Goal: Contribute content: Contribute content

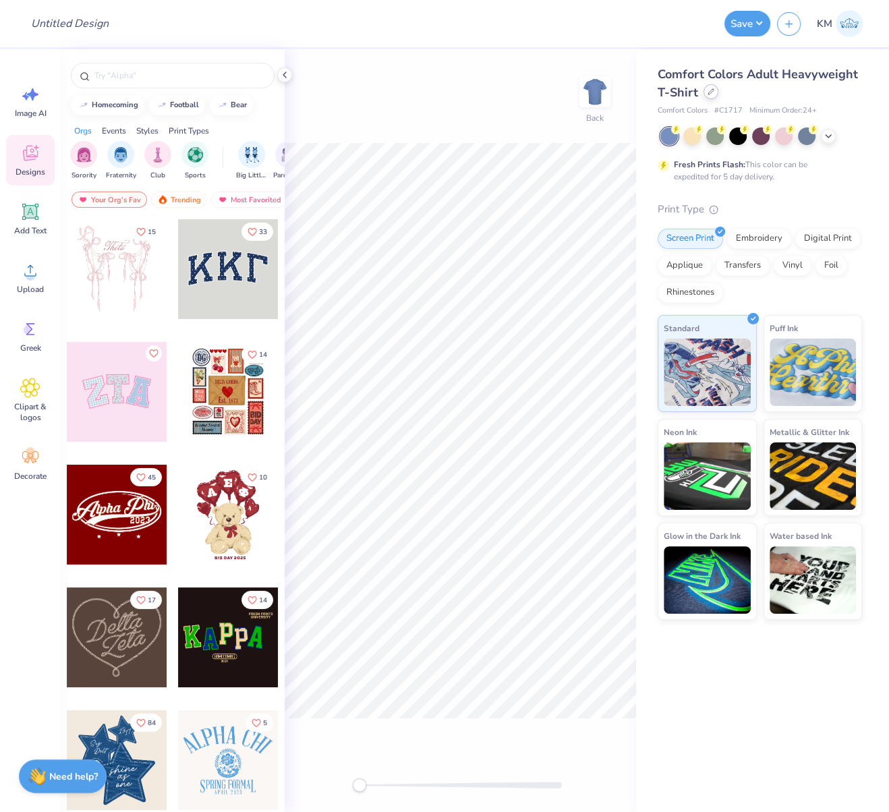
click at [708, 94] on icon at bounding box center [710, 91] width 5 height 5
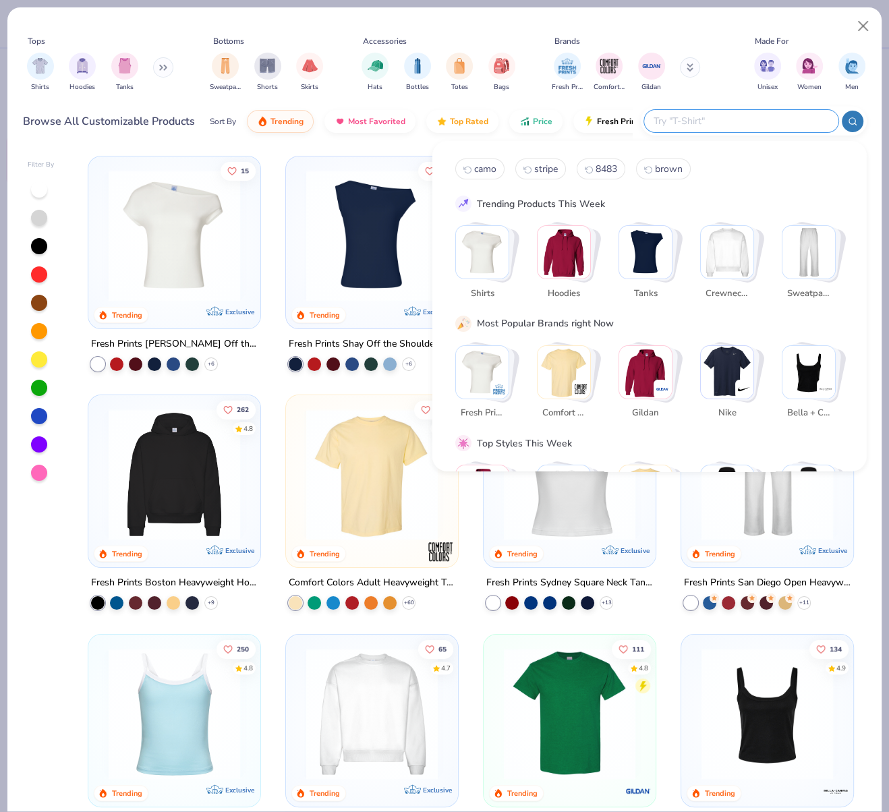
click at [778, 120] on input "text" at bounding box center [740, 121] width 177 height 16
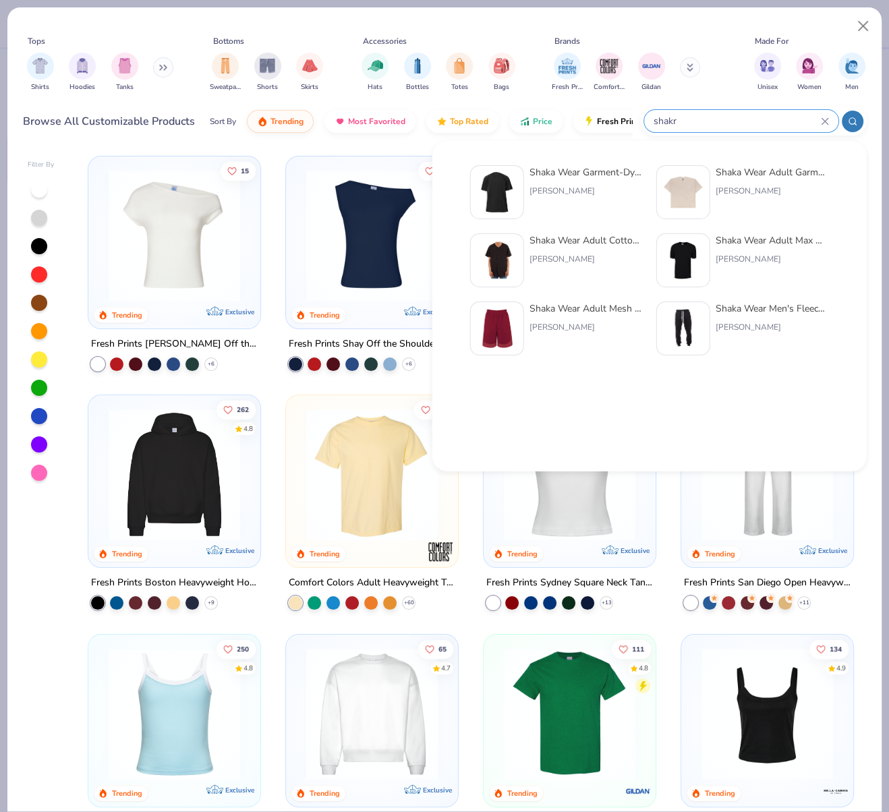
type input "shakr"
click at [684, 192] on img at bounding box center [683, 192] width 42 height 42
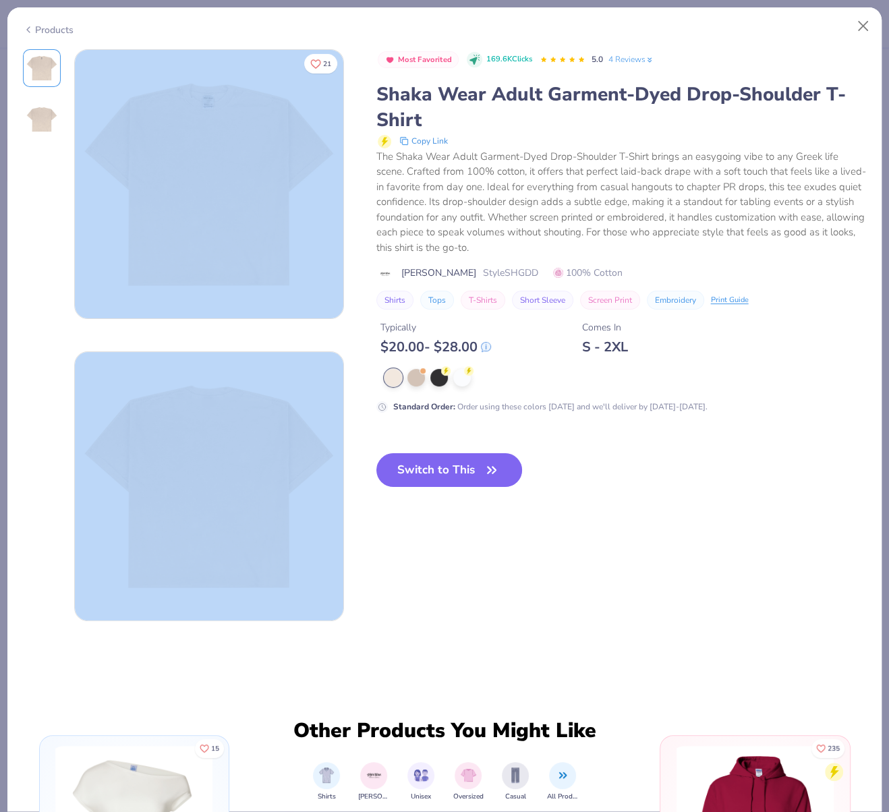
click at [438, 467] on button "Switch to This" at bounding box center [449, 470] width 146 height 34
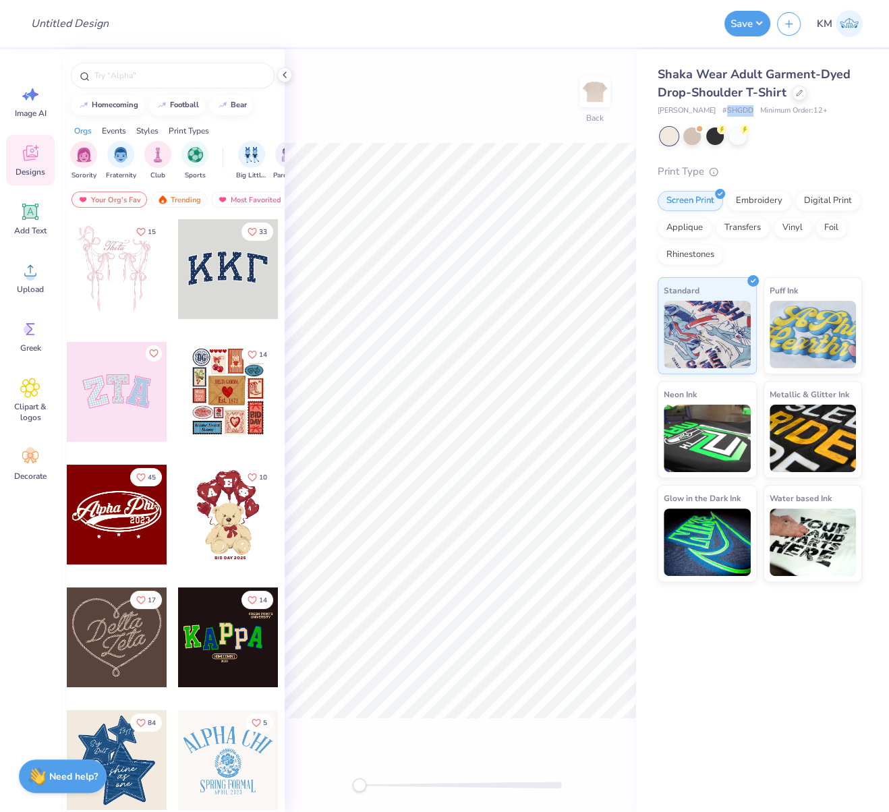
drag, startPoint x: 711, startPoint y: 108, endPoint x: 735, endPoint y: 108, distance: 24.3
click at [734, 106] on span "# SHGDD" at bounding box center [737, 110] width 31 height 11
copy span "SHGDD"
drag, startPoint x: 699, startPoint y: 111, endPoint x: 658, endPoint y: 109, distance: 40.5
click at [658, 109] on div "Shaka Wear # SHGDD Minimum Order: 12 +" at bounding box center [760, 110] width 204 height 11
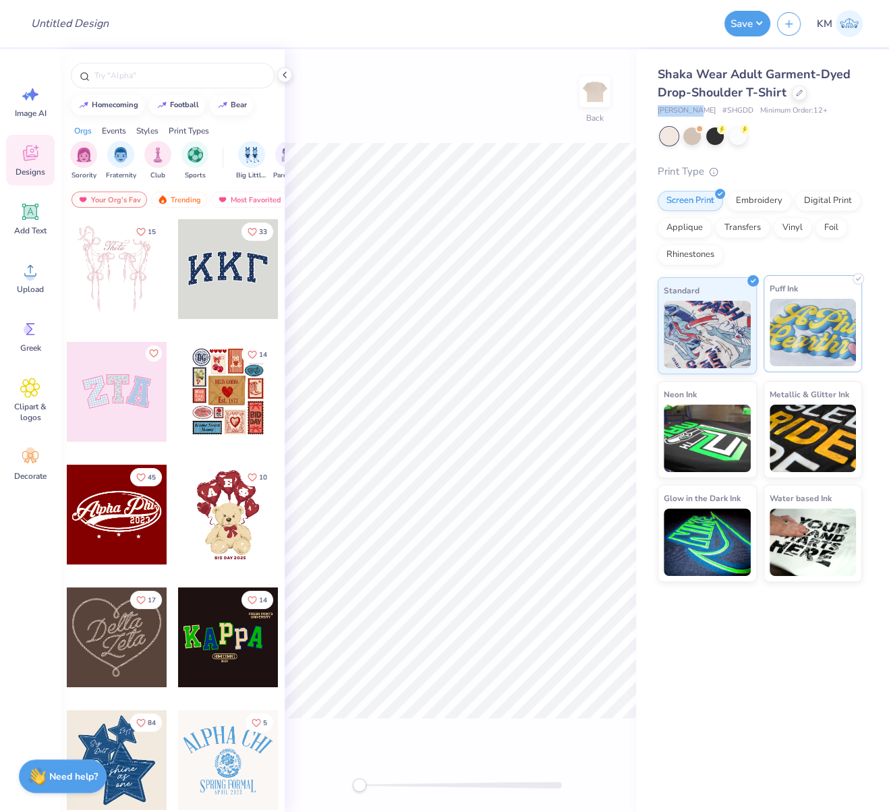
copy span "Shaka Wear"
click at [26, 272] on icon at bounding box center [30, 270] width 20 height 20
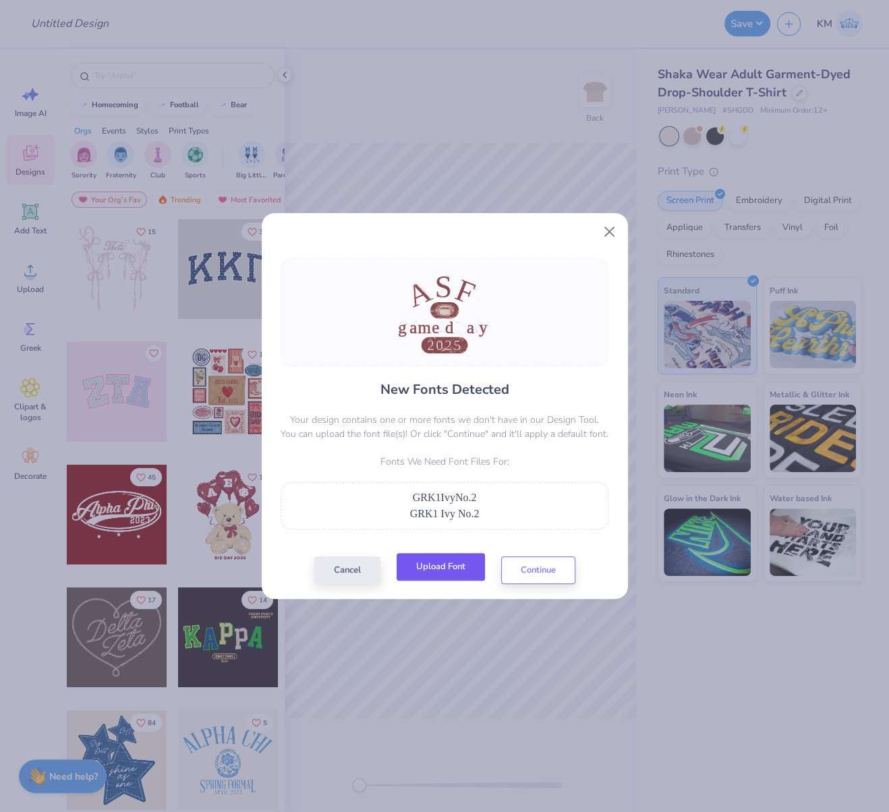
click at [443, 567] on button "Upload Font" at bounding box center [441, 567] width 88 height 28
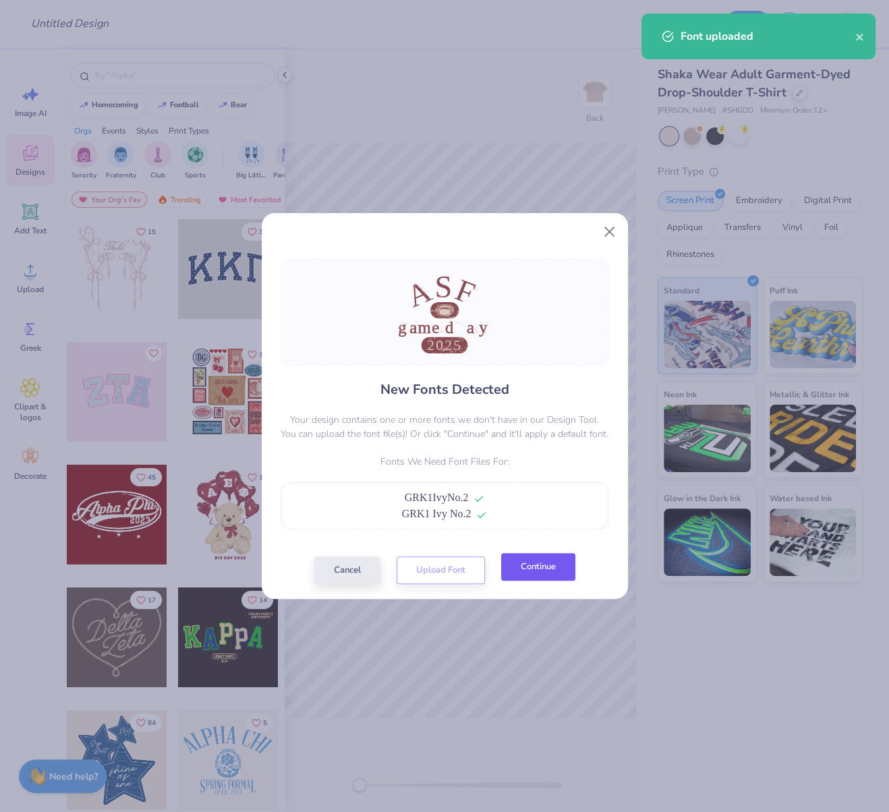
click at [548, 567] on button "Continue" at bounding box center [538, 567] width 74 height 28
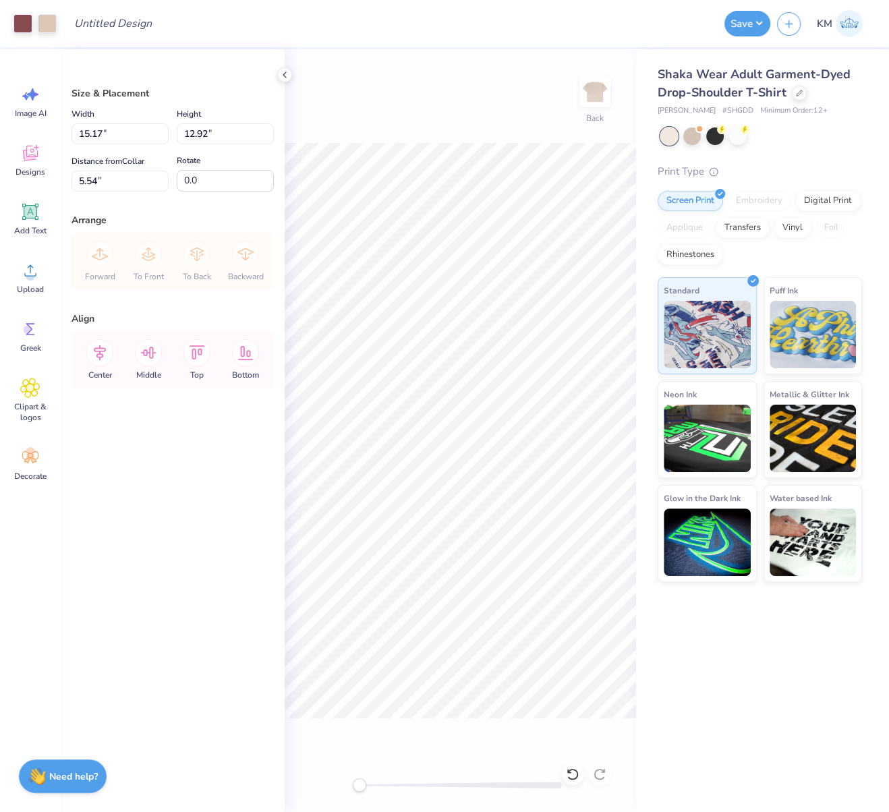
type input "11.61"
type input "9.89"
type input "4.21"
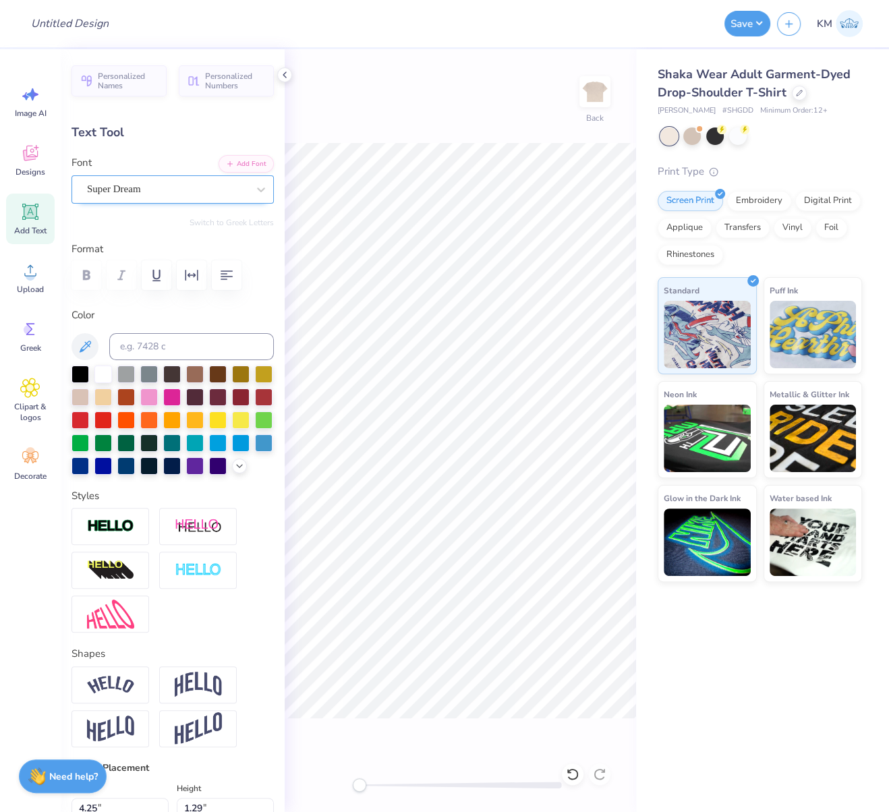
click at [211, 190] on div "Super Dream" at bounding box center [167, 189] width 163 height 21
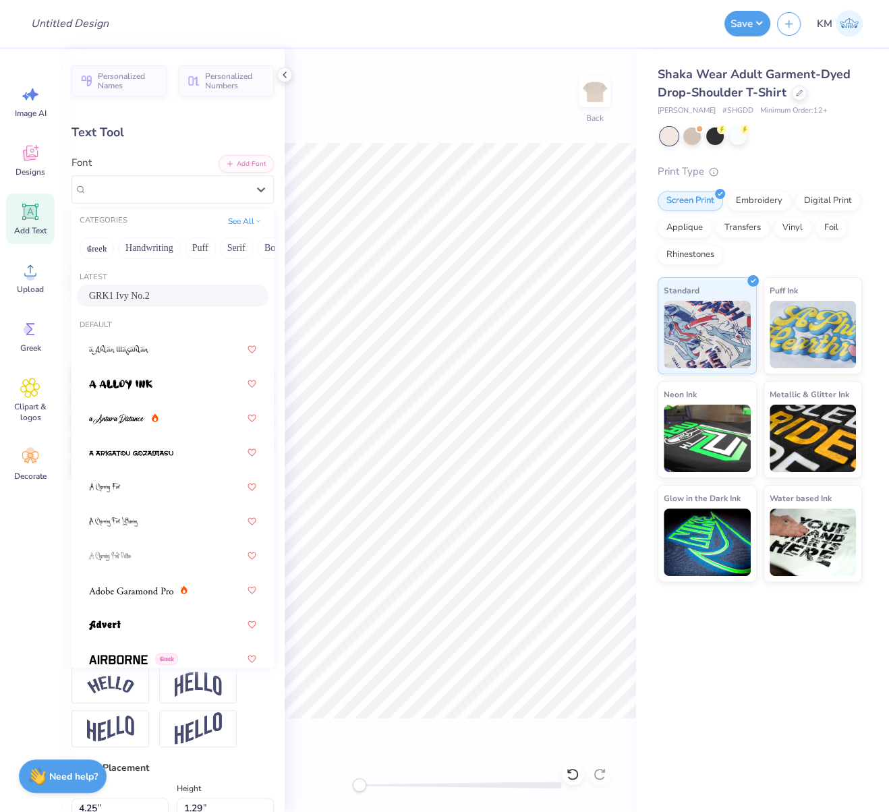
click at [147, 297] on span "GRK1 Ivy No.2" at bounding box center [119, 296] width 61 height 14
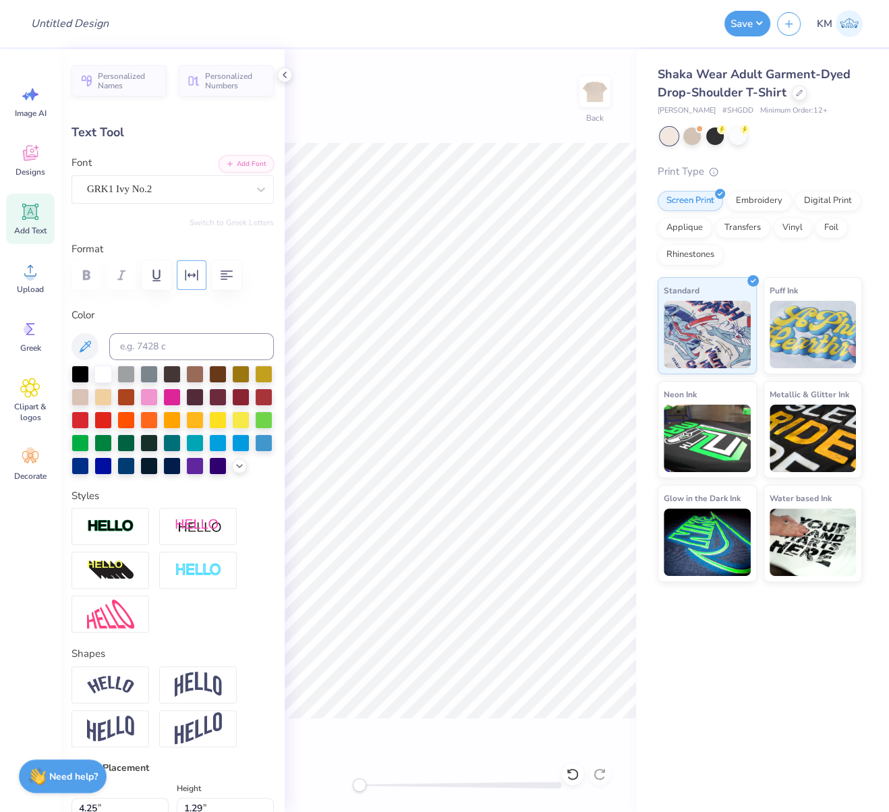
click at [188, 279] on icon "button" at bounding box center [191, 275] width 16 height 16
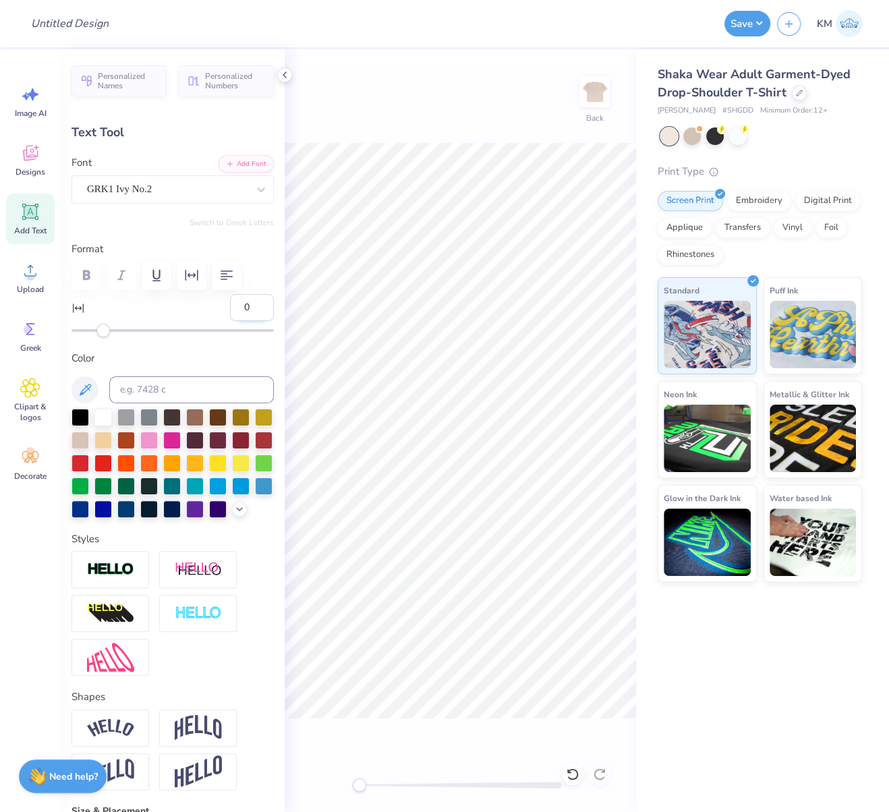
drag, startPoint x: 236, startPoint y: 304, endPoint x: 225, endPoint y: 310, distance: 13.0
click at [230, 306] on input "0" at bounding box center [252, 307] width 44 height 27
type input "5"
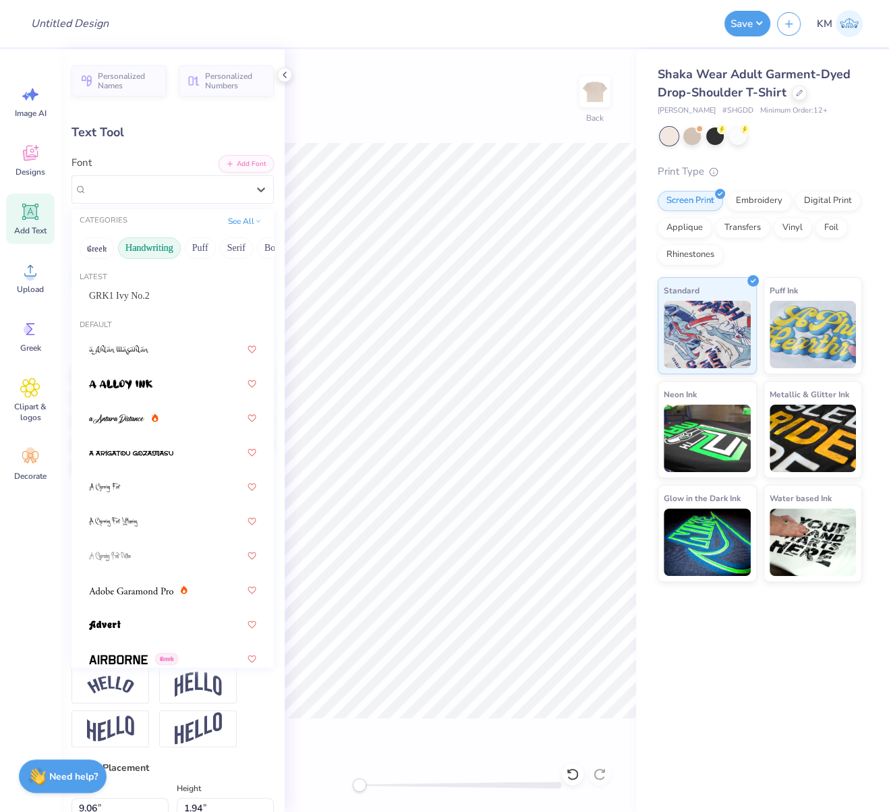
drag, startPoint x: 193, startPoint y: 197, endPoint x: 165, endPoint y: 244, distance: 54.5
click at [193, 196] on div at bounding box center [167, 189] width 161 height 18
drag, startPoint x: 148, startPoint y: 292, endPoint x: 160, endPoint y: 286, distance: 13.0
click at [148, 292] on span "GRK1 Ivy No.2" at bounding box center [119, 296] width 61 height 14
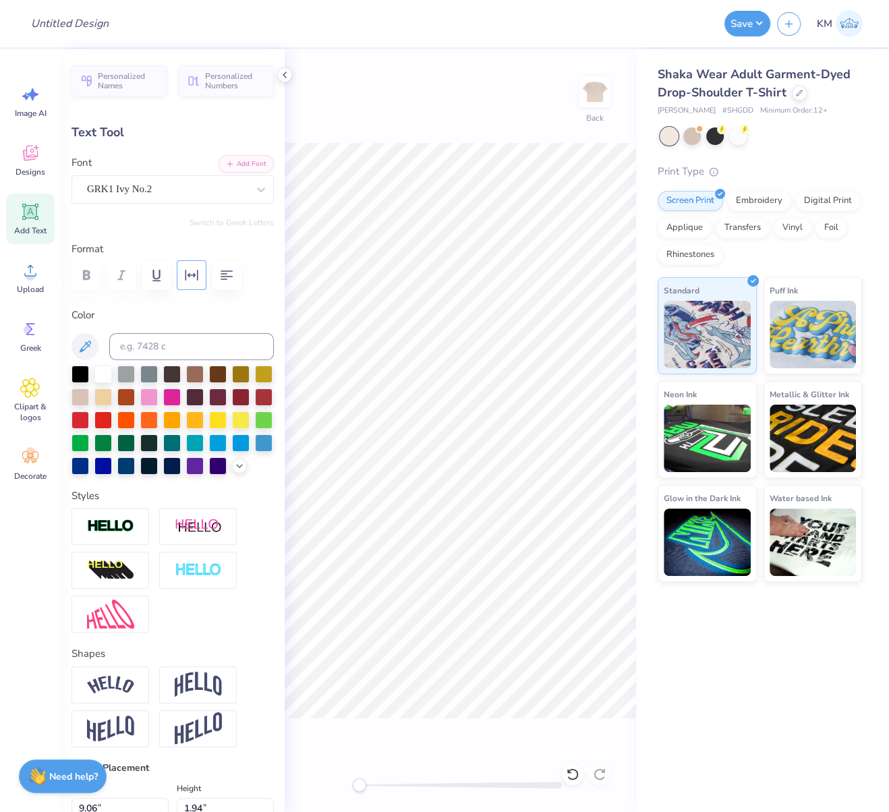
click at [190, 274] on icon "button" at bounding box center [192, 275] width 13 height 11
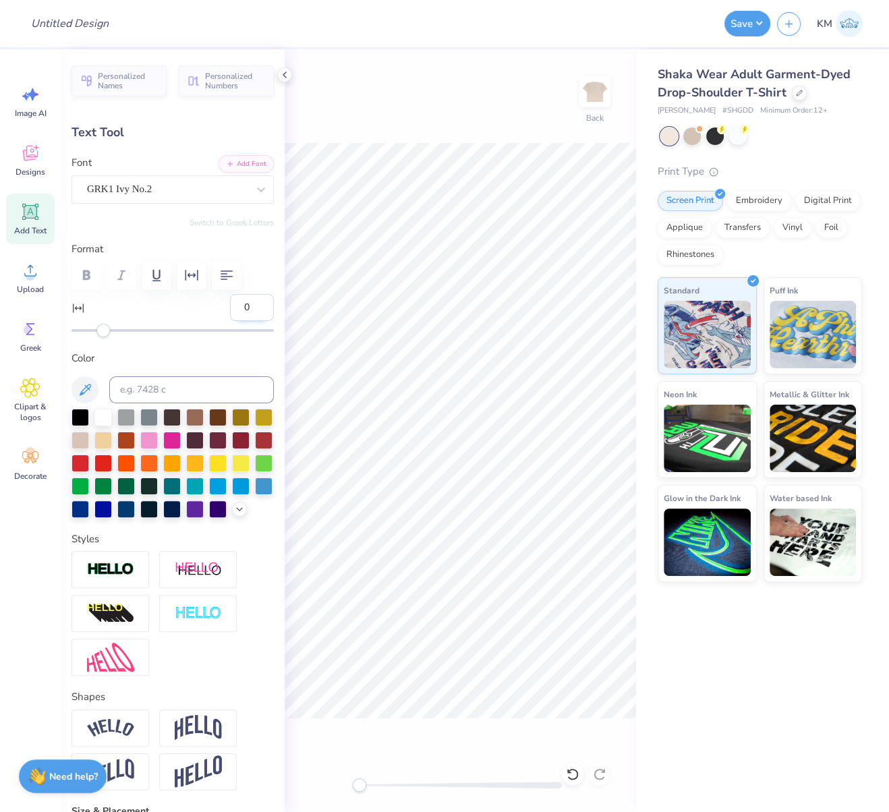
click at [230, 308] on input "0" at bounding box center [252, 307] width 44 height 27
type input "5"
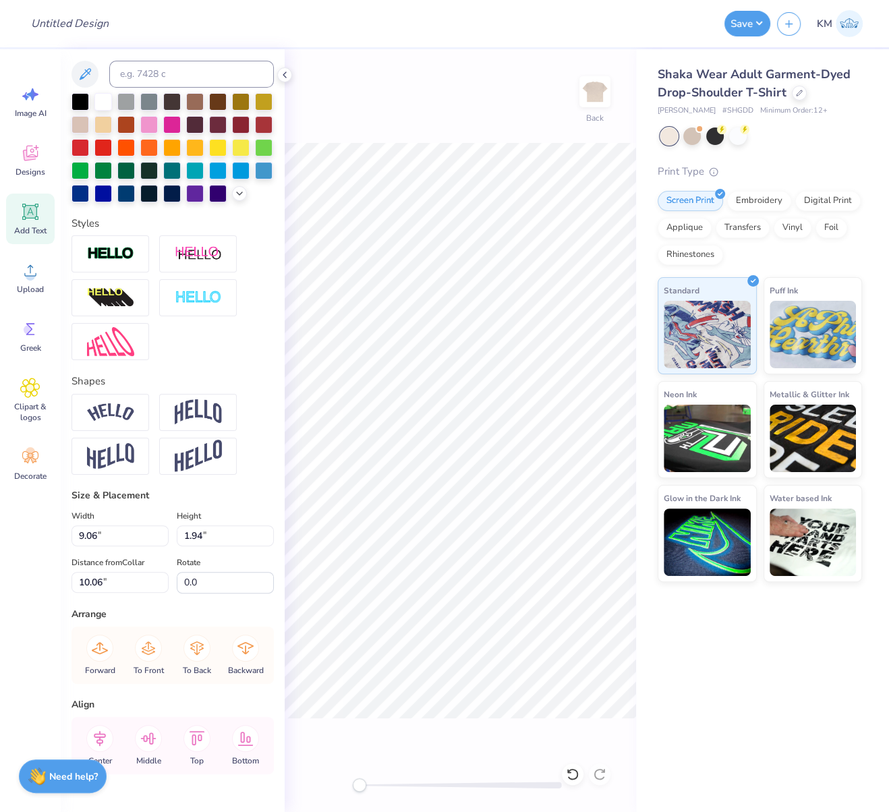
scroll to position [365, 0]
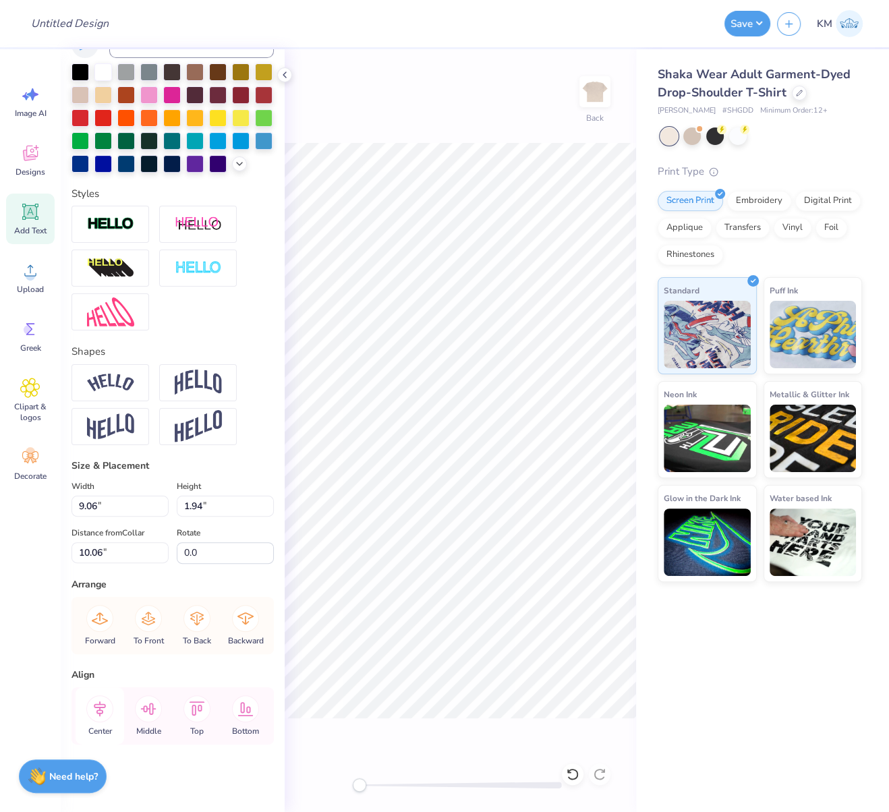
click at [98, 706] on icon at bounding box center [99, 708] width 27 height 27
type input "2.50"
type input "2.96"
type input "5.22"
type input "-23.5"
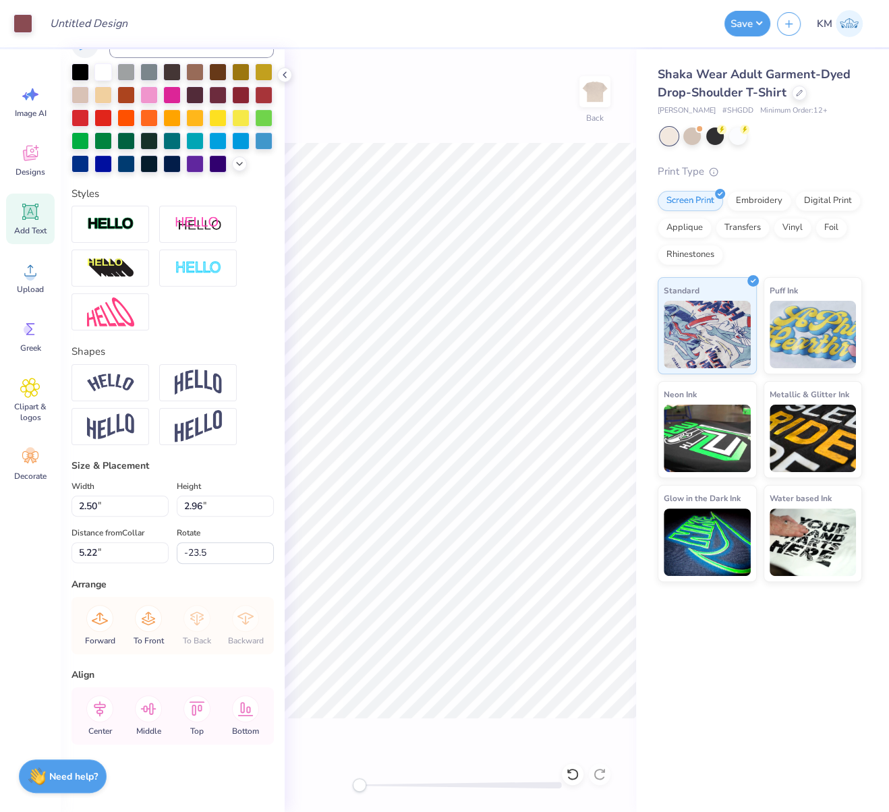
type input "0"
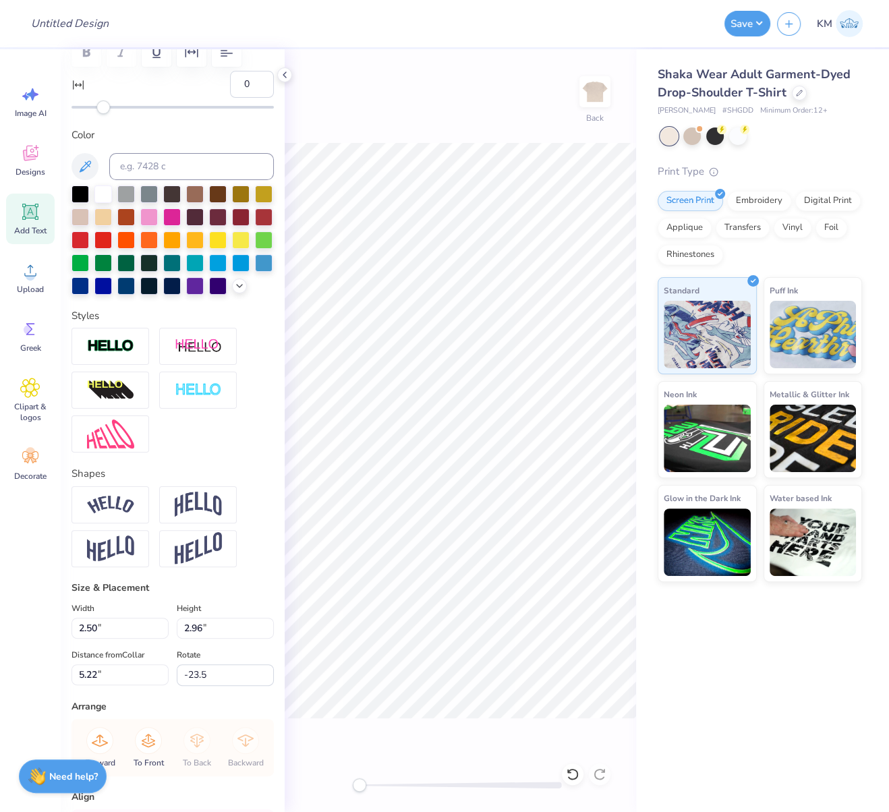
scroll to position [8, 0]
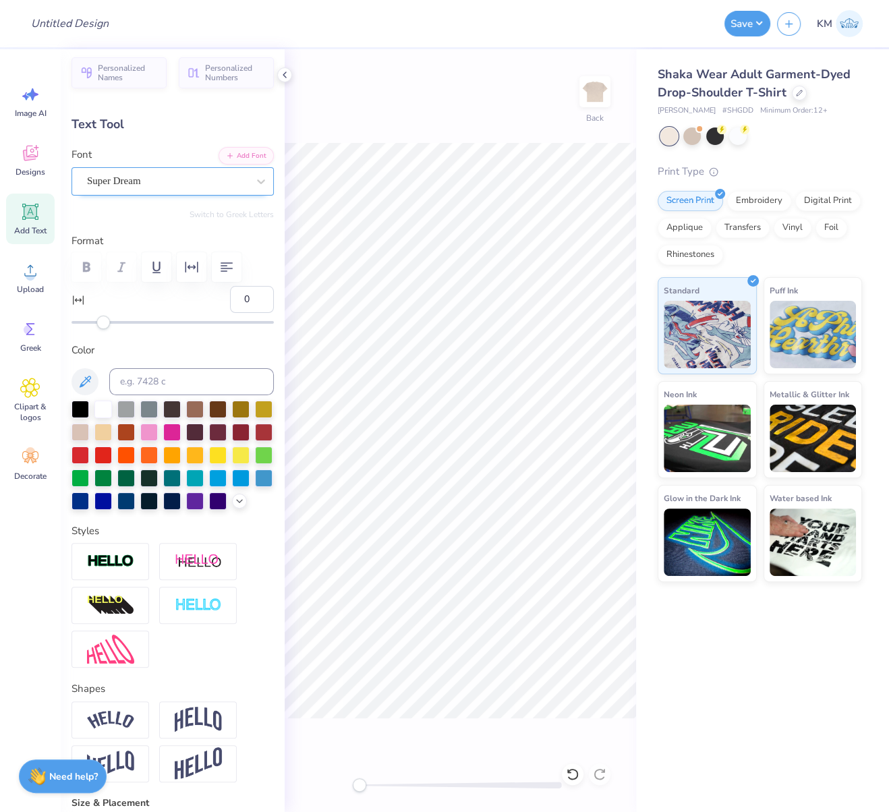
click at [148, 173] on div "Super Dream" at bounding box center [167, 181] width 163 height 21
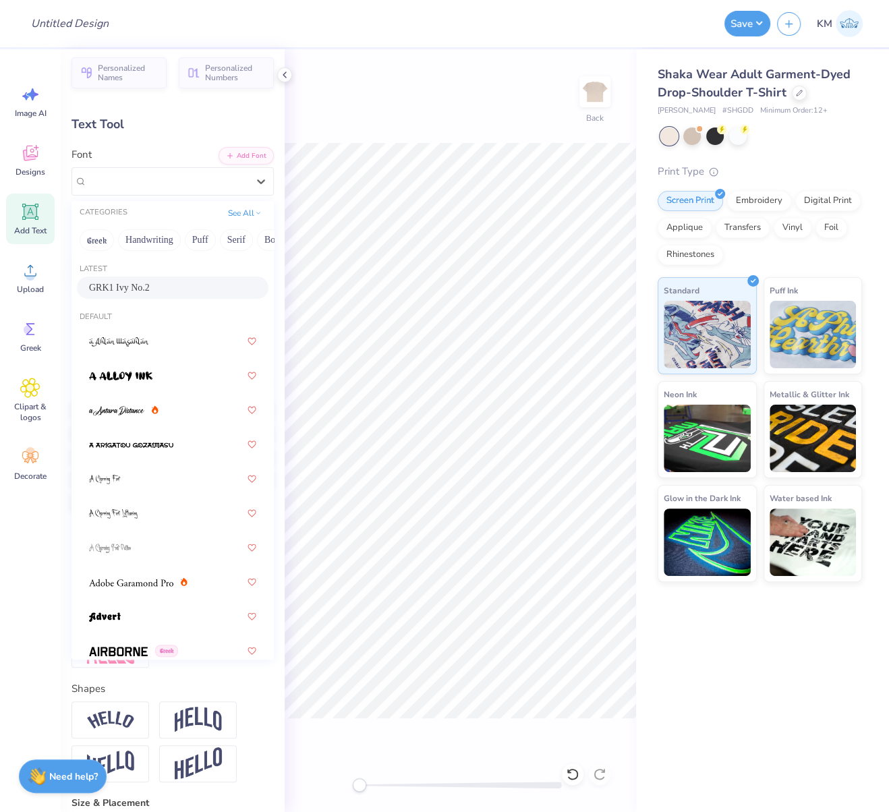
click at [125, 282] on span "GRK1 Ivy No.2" at bounding box center [119, 288] width 61 height 14
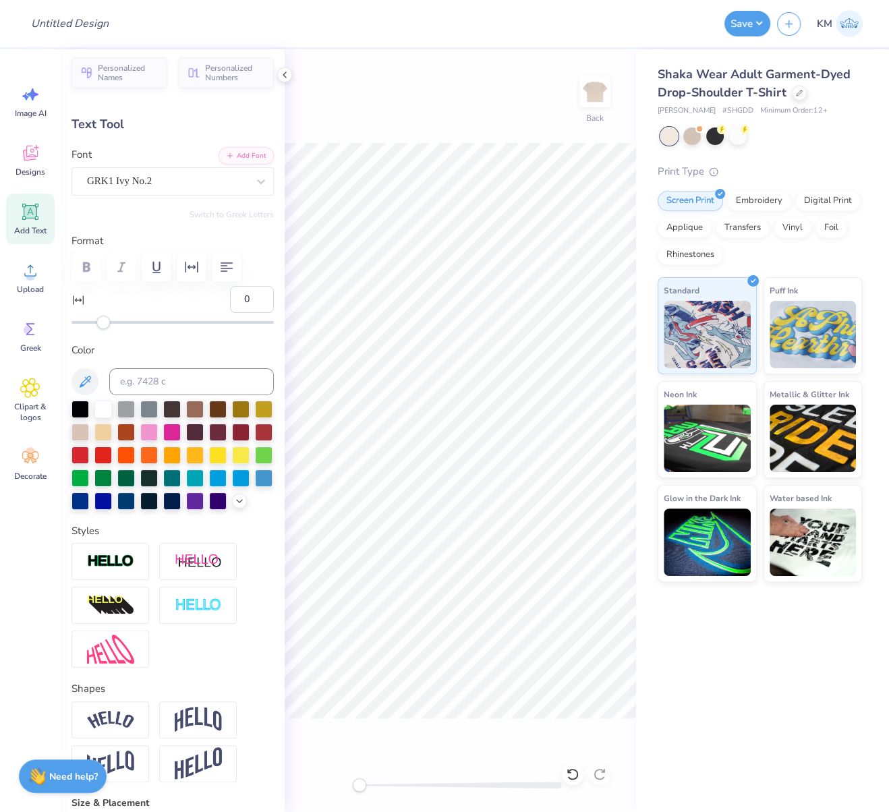
type input "0.0"
type input "2.32"
type input "2.86"
type input "4.25"
click at [195, 179] on div "Super Dream" at bounding box center [167, 181] width 163 height 21
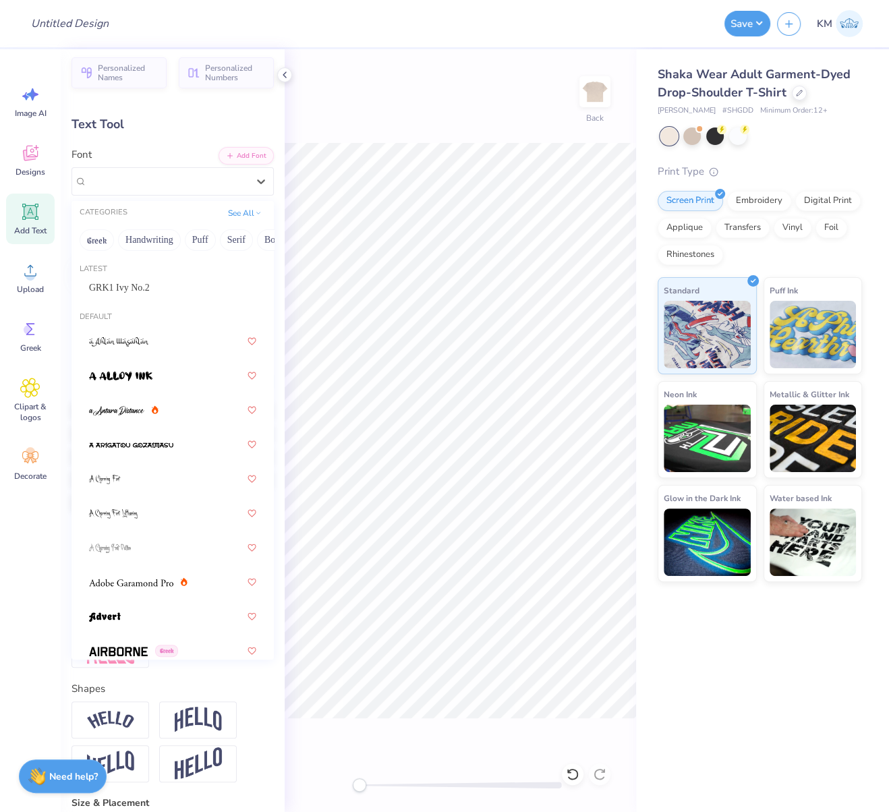
drag, startPoint x: 173, startPoint y: 280, endPoint x: 191, endPoint y: 276, distance: 18.7
click at [173, 281] on div "GRK1 Ivy No.2" at bounding box center [172, 288] width 167 height 14
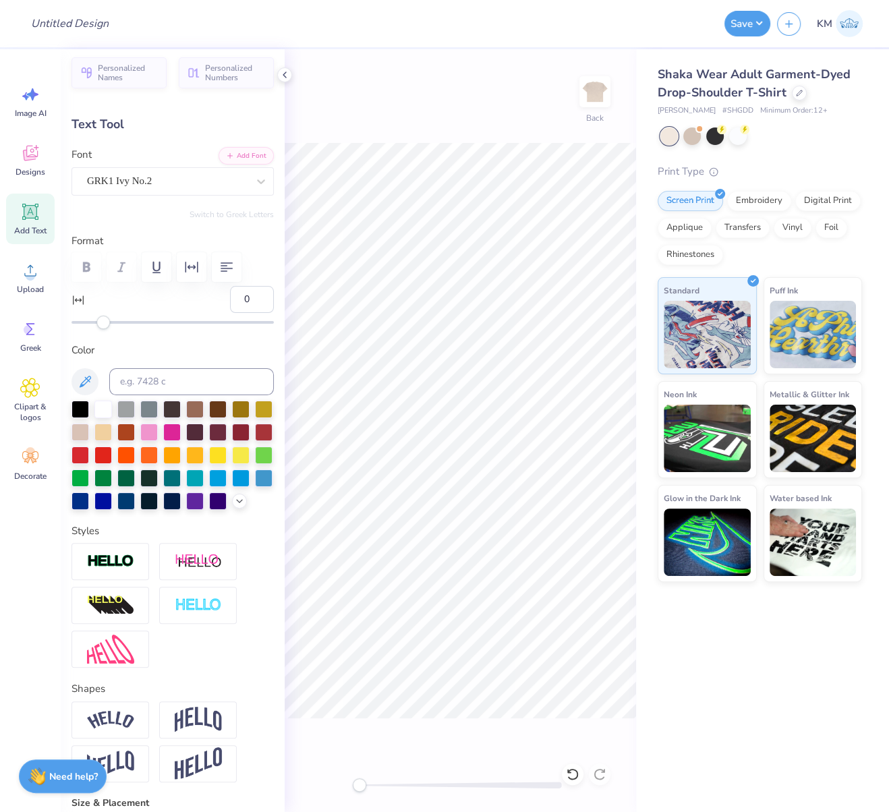
type input "2.60"
type input "2.78"
type input "4.72"
type input "21.5"
click at [214, 188] on div at bounding box center [167, 181] width 161 height 18
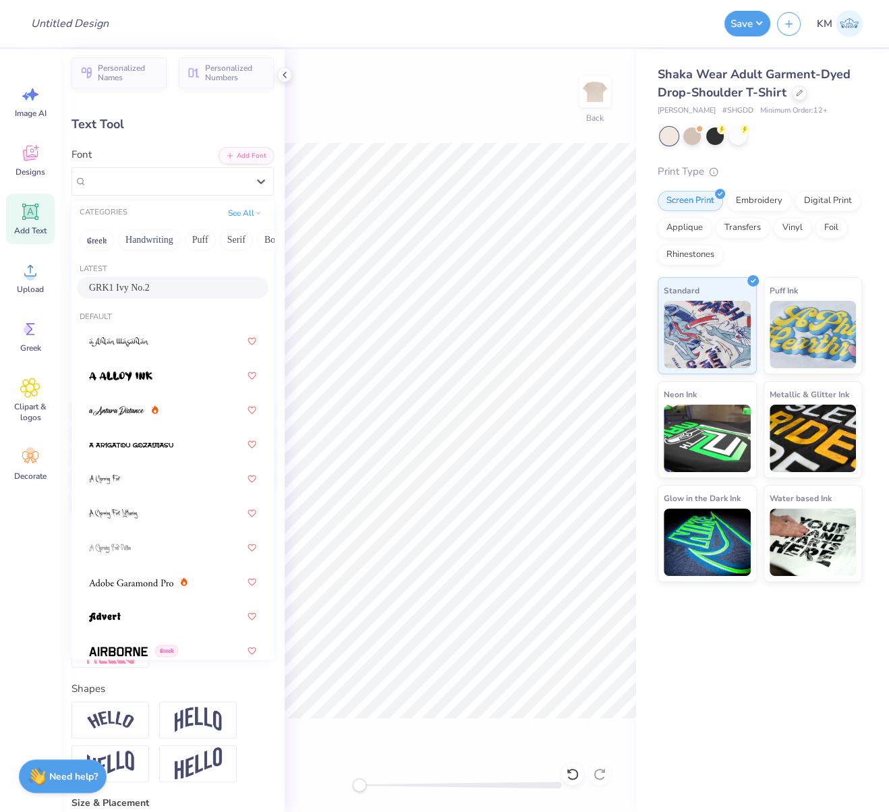
drag, startPoint x: 175, startPoint y: 290, endPoint x: 190, endPoint y: 284, distance: 16.0
click at [175, 290] on div "GRK1 Ivy No.2" at bounding box center [172, 288] width 167 height 14
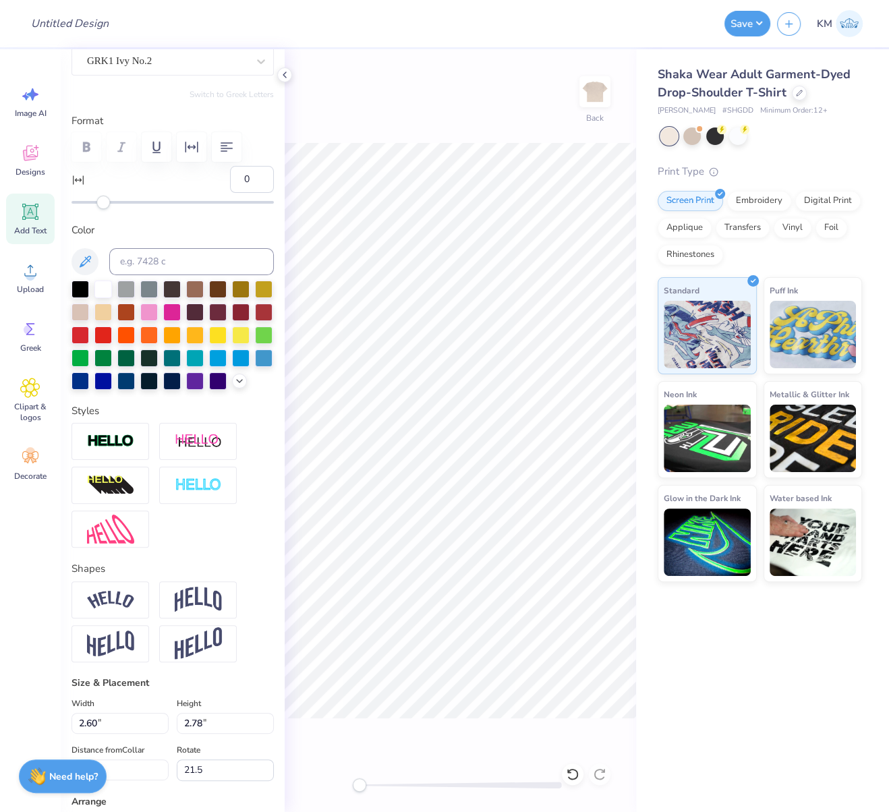
scroll to position [98, 0]
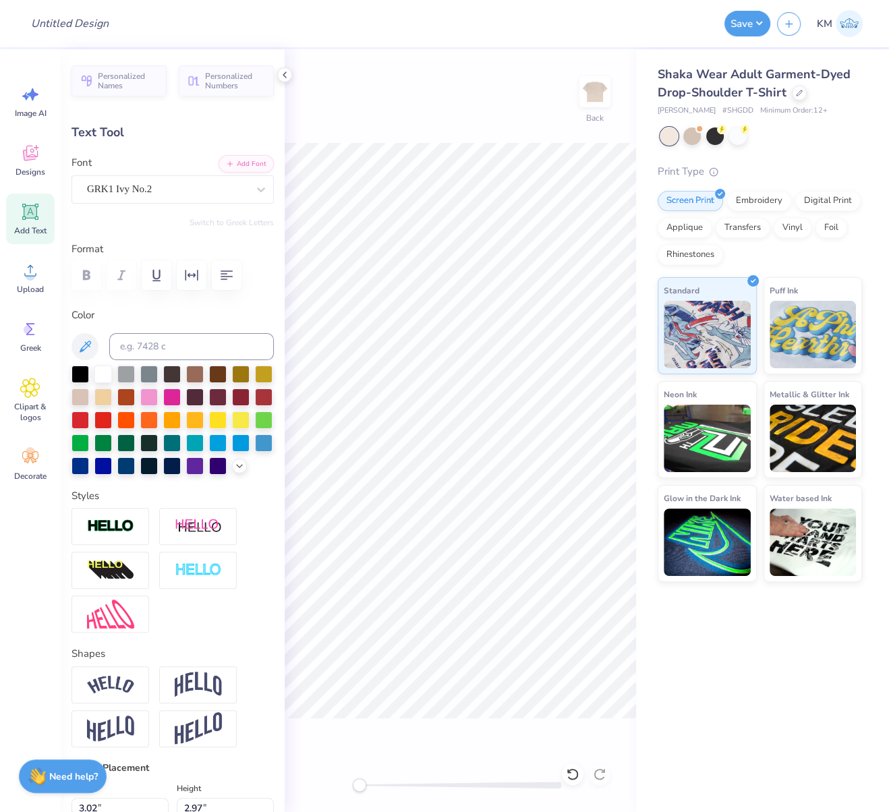
type input "3.02"
type input "2.97"
type input "5.29"
type input "21.5"
type input "2.74"
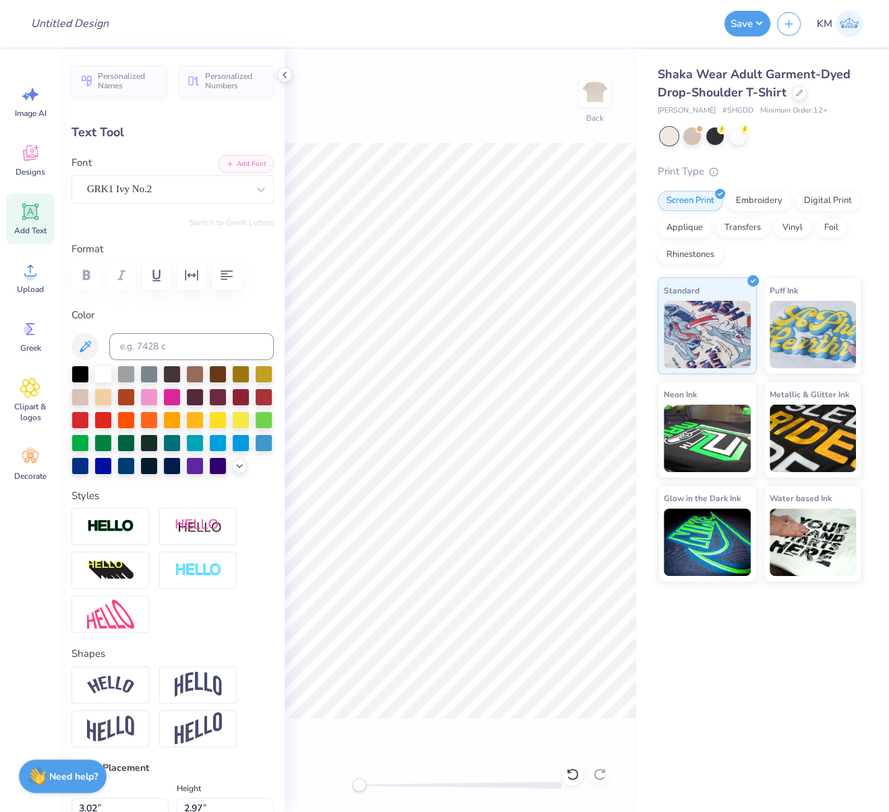
type input "3.31"
type input "5.39"
type input "0.0"
type input "5.19"
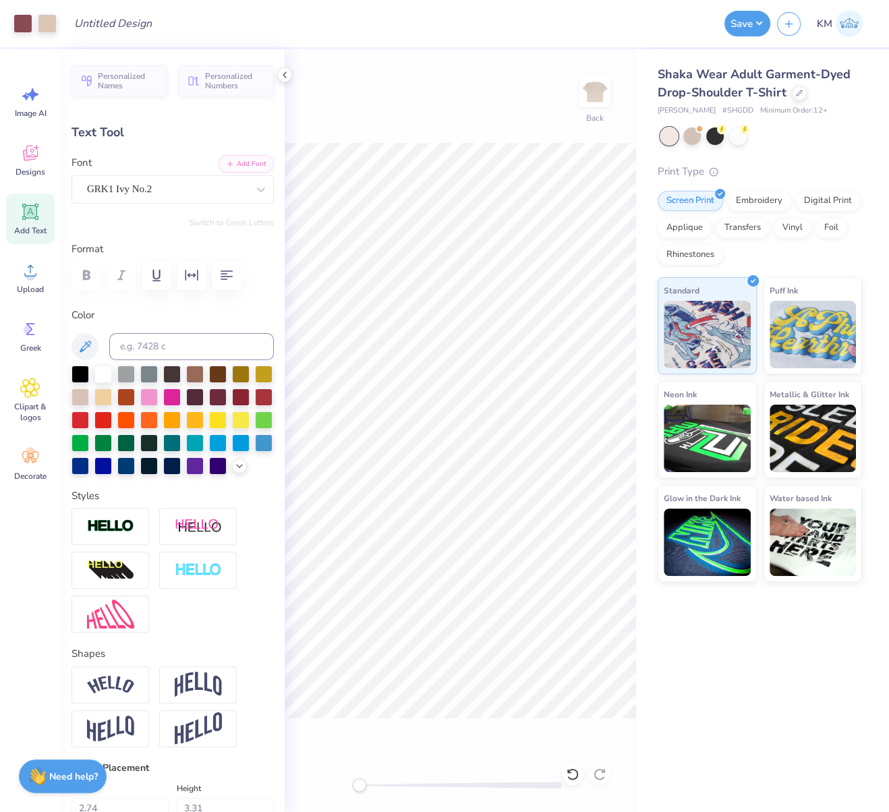
type input "0.0"
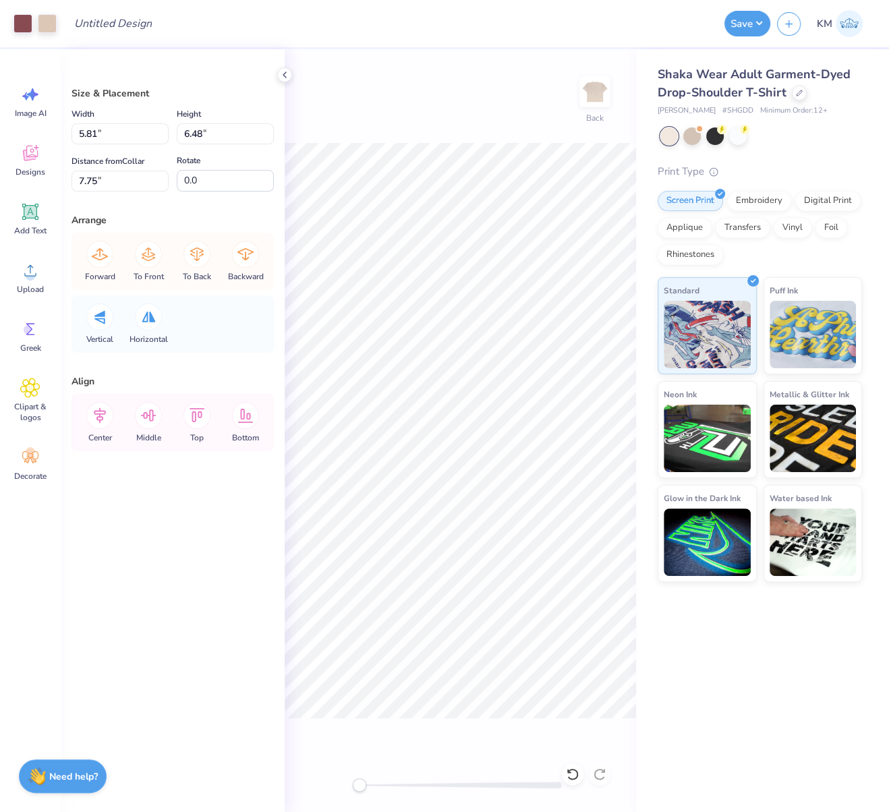
type input "7.62"
type input "11.48"
type input "9.89"
type input "13.10"
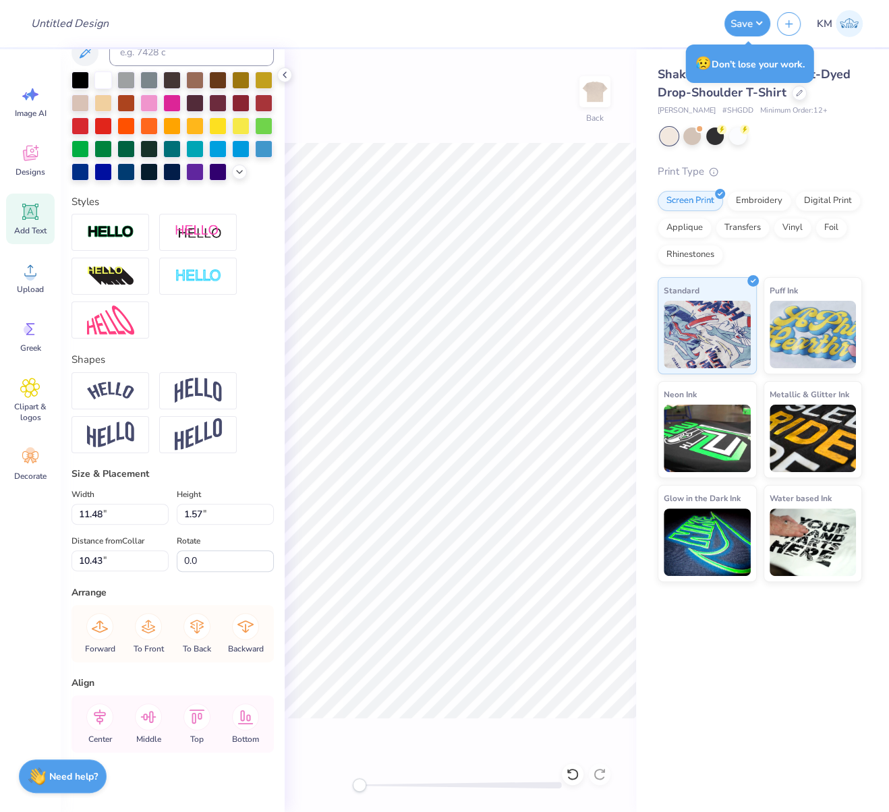
scroll to position [322, 0]
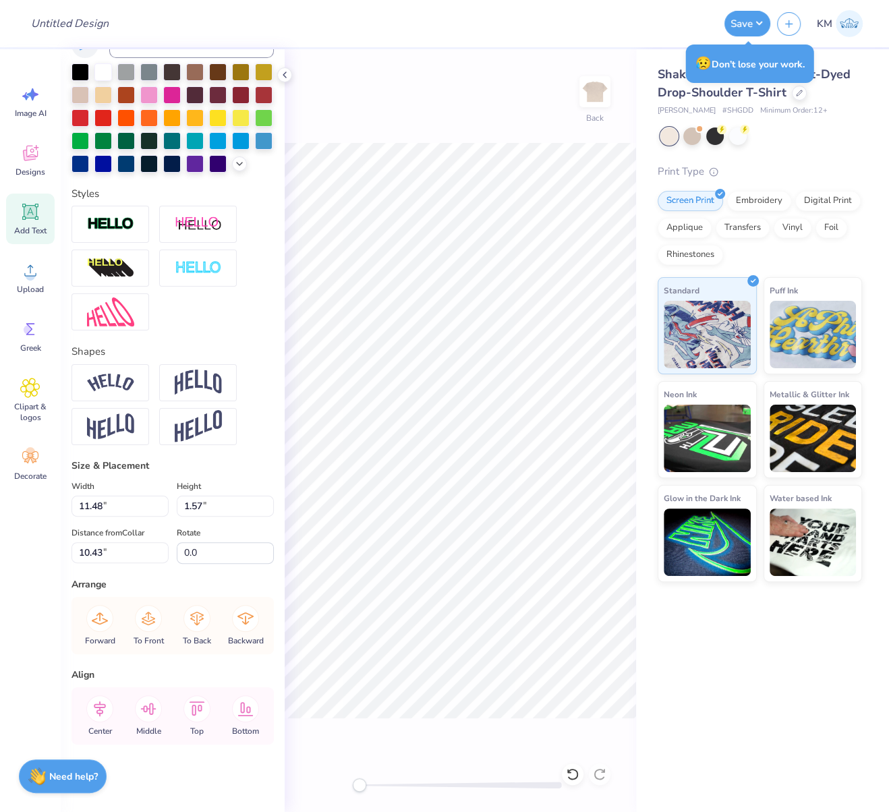
drag, startPoint x: 111, startPoint y: 709, endPoint x: 150, endPoint y: 680, distance: 49.2
click at [111, 709] on icon at bounding box center [99, 708] width 27 height 27
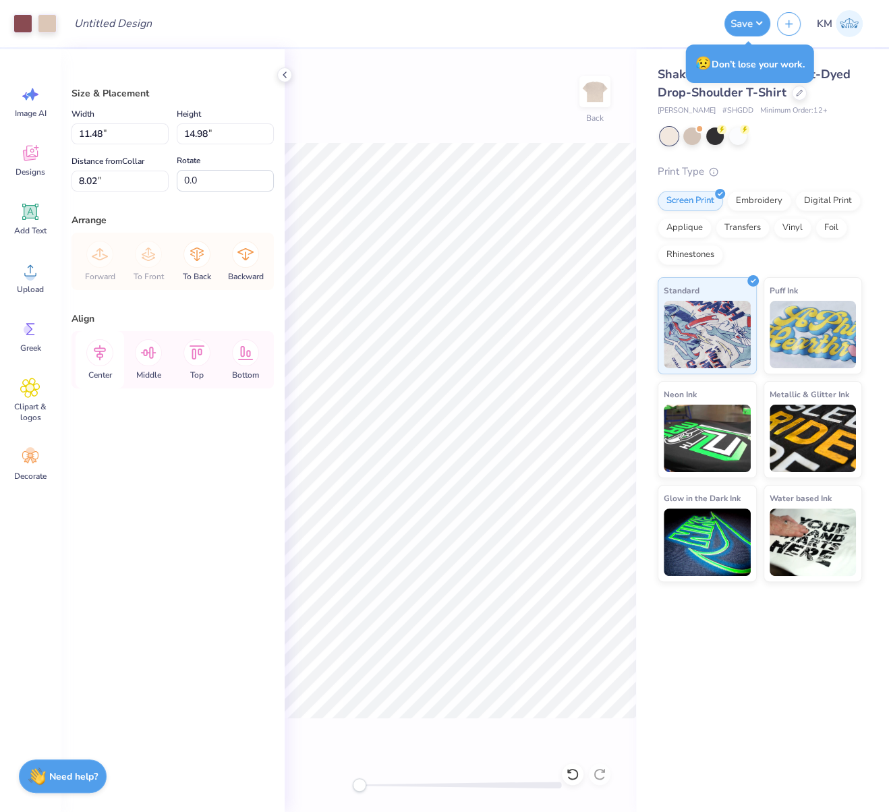
click at [98, 345] on icon at bounding box center [99, 352] width 27 height 27
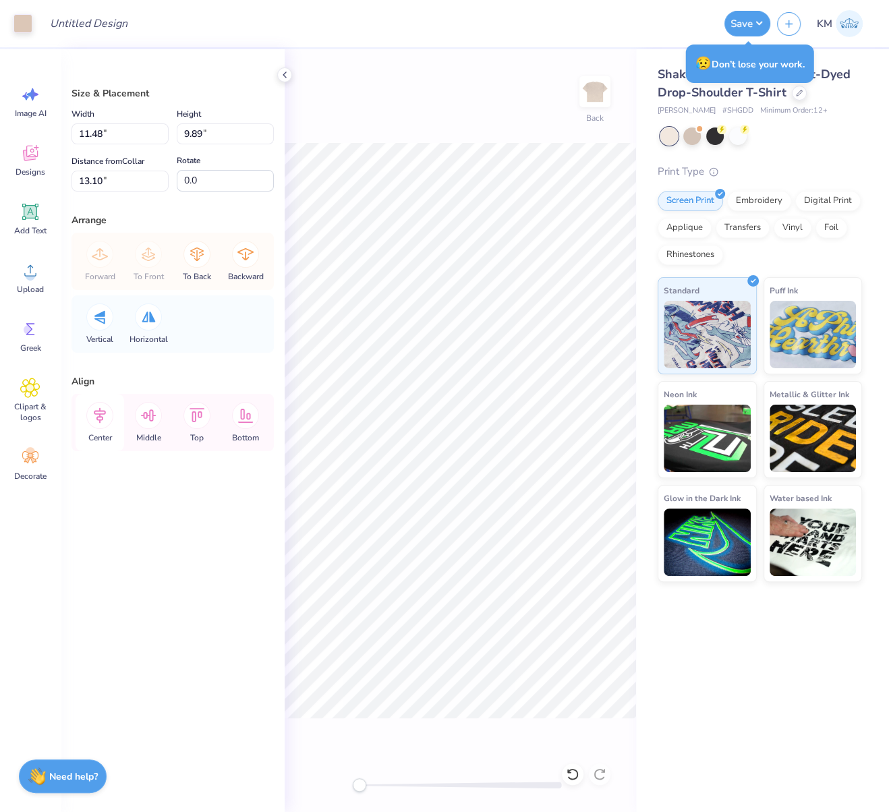
drag, startPoint x: 104, startPoint y: 407, endPoint x: 107, endPoint y: 397, distance: 10.7
click at [103, 406] on icon at bounding box center [99, 415] width 27 height 27
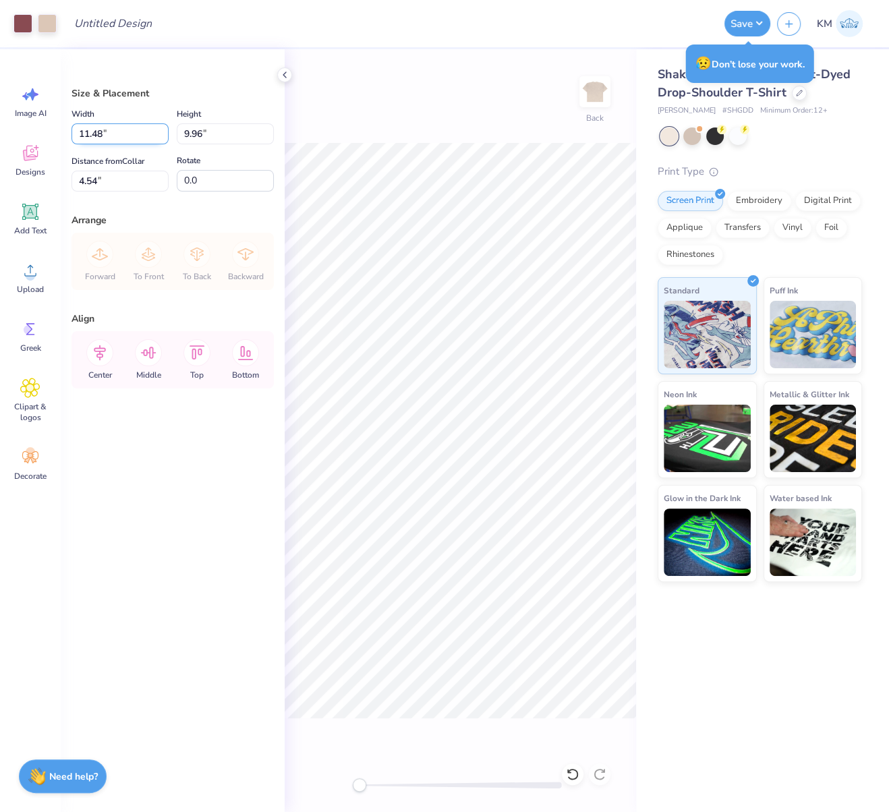
drag, startPoint x: 104, startPoint y: 133, endPoint x: 79, endPoint y: 127, distance: 25.7
click at [80, 127] on input "11.48" at bounding box center [120, 133] width 97 height 21
type input "12.50"
type input "10.84"
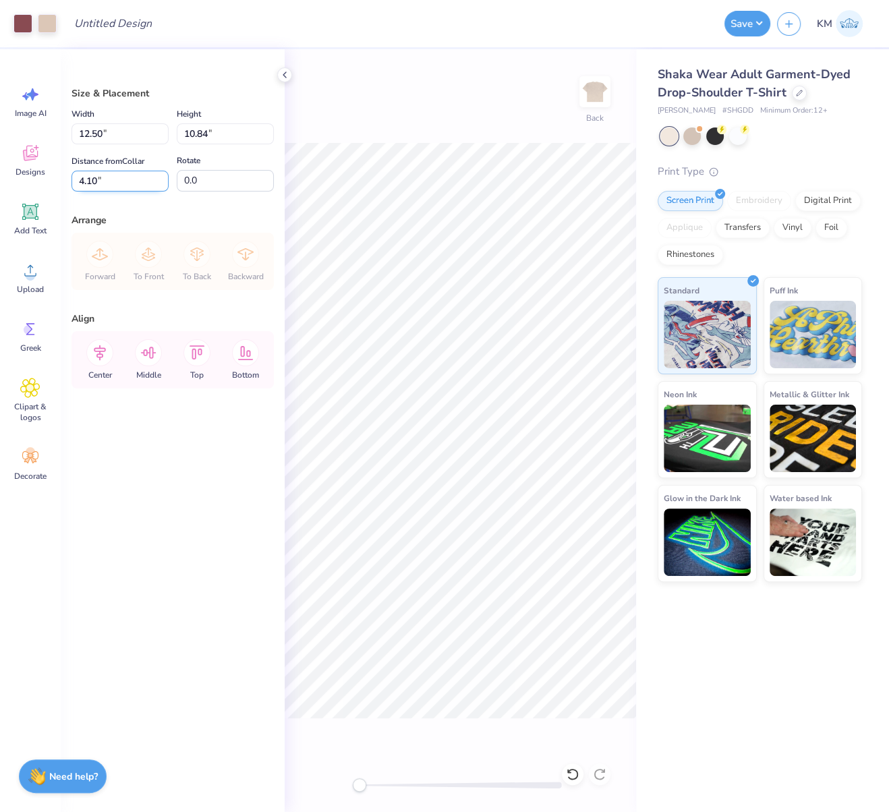
drag, startPoint x: 89, startPoint y: 177, endPoint x: 75, endPoint y: 180, distance: 14.6
click at [82, 179] on input "4.10" at bounding box center [120, 181] width 97 height 21
type input "4"
type input "3.00"
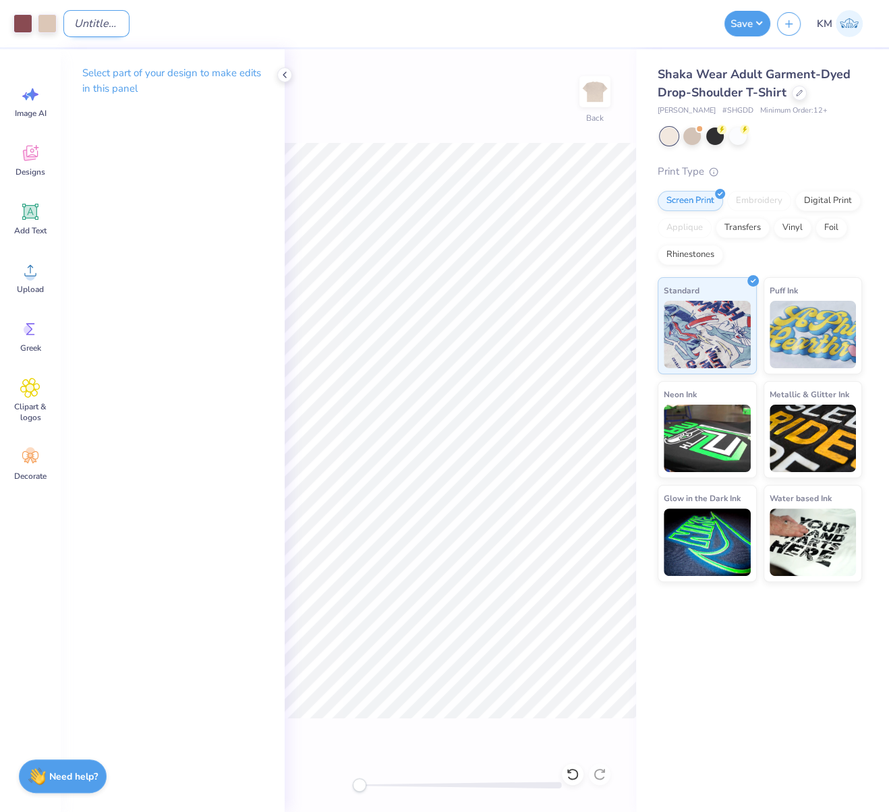
drag, startPoint x: 105, startPoint y: 22, endPoint x: 114, endPoint y: 30, distance: 11.9
click at [105, 22] on input "Design Title" at bounding box center [96, 23] width 66 height 27
paste input "FPS240580"
type input "FPS240580"
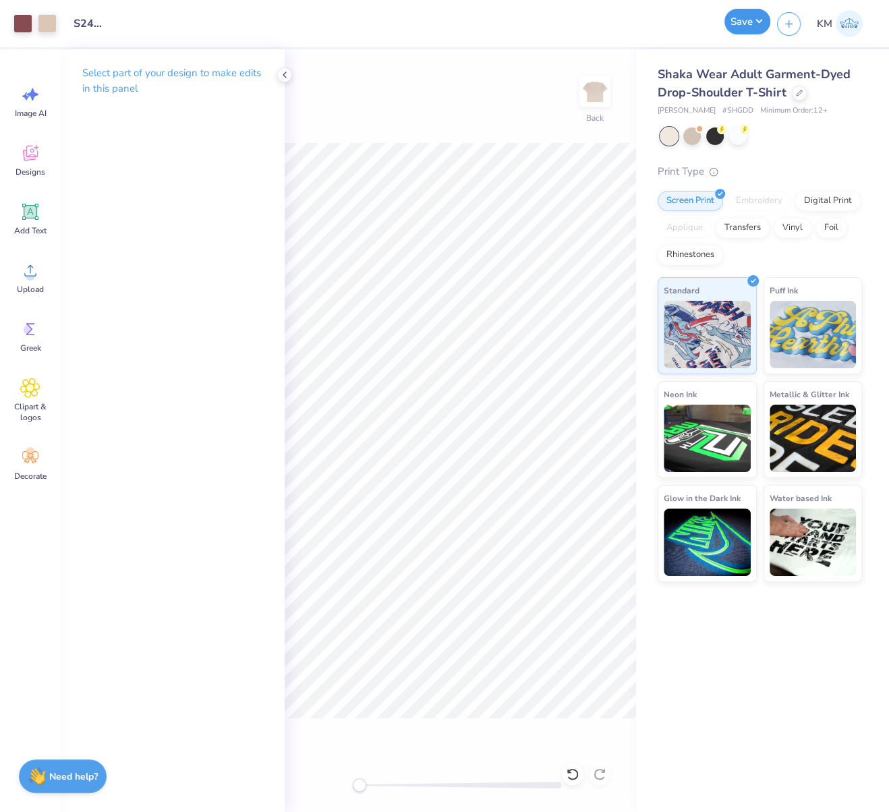
click at [764, 23] on button "Save" at bounding box center [747, 22] width 46 height 26
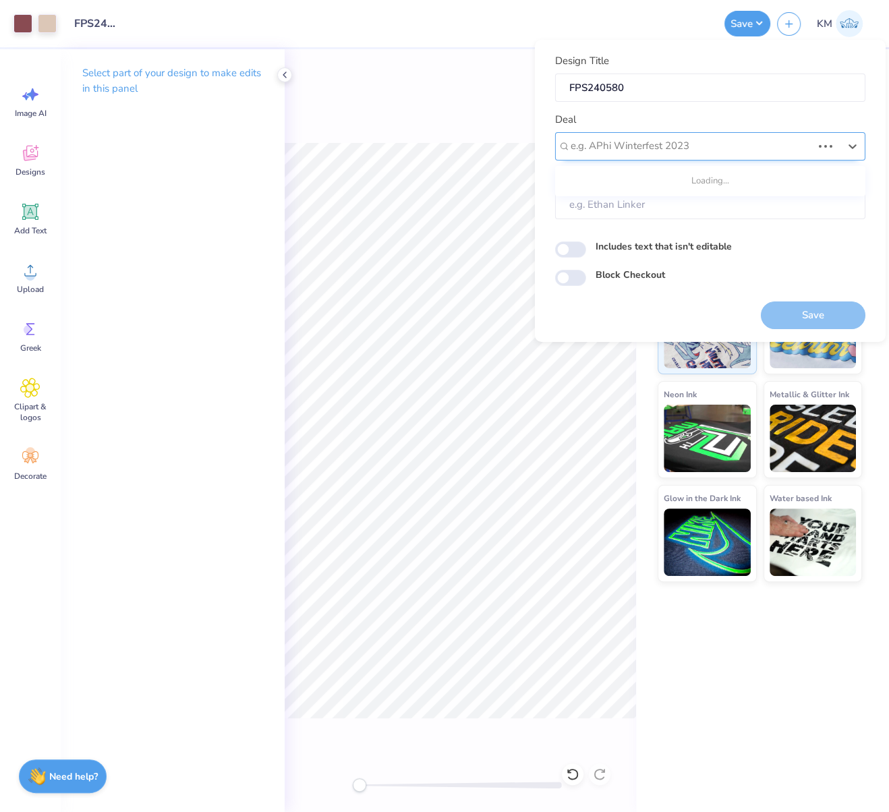
click at [695, 149] on div at bounding box center [691, 146] width 241 height 18
click at [658, 178] on div "Design Tool Gallery" at bounding box center [711, 182] width 300 height 22
type input "design tool gall"
type input "Design Tool Gallery User"
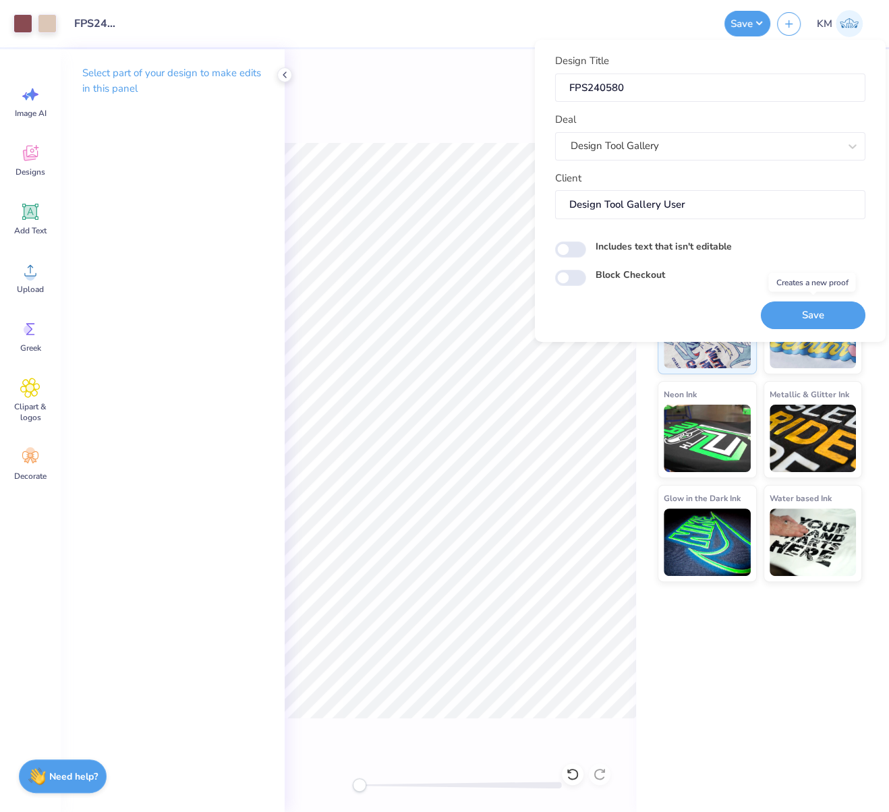
drag, startPoint x: 814, startPoint y: 308, endPoint x: 771, endPoint y: 323, distance: 45.9
click at [813, 308] on button "Save" at bounding box center [813, 315] width 105 height 28
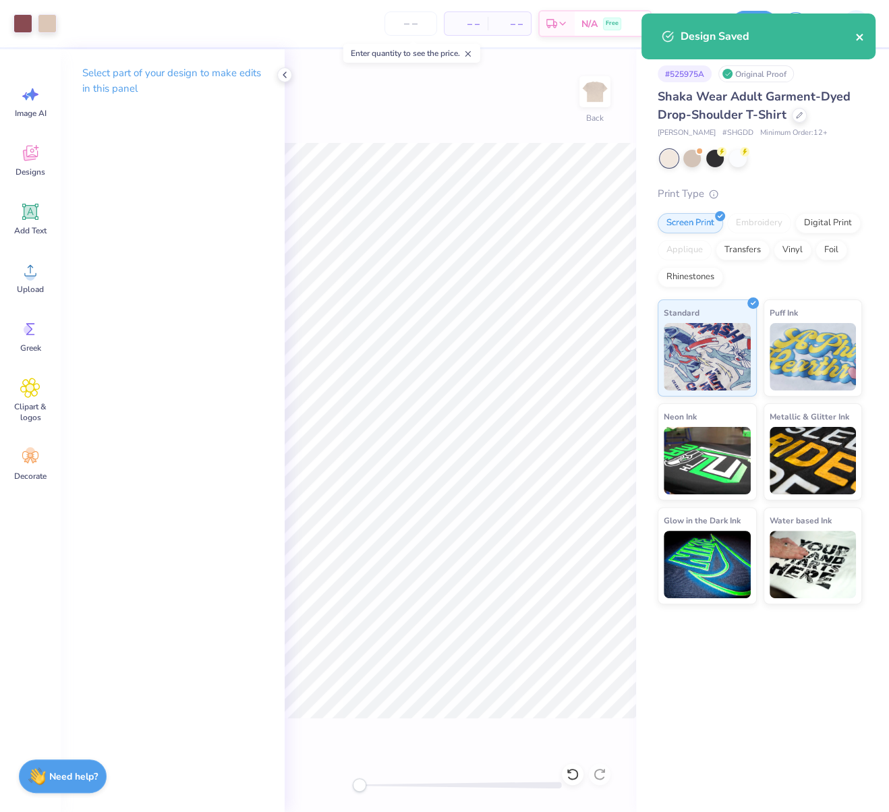
click at [864, 35] on icon "close" at bounding box center [859, 37] width 9 height 11
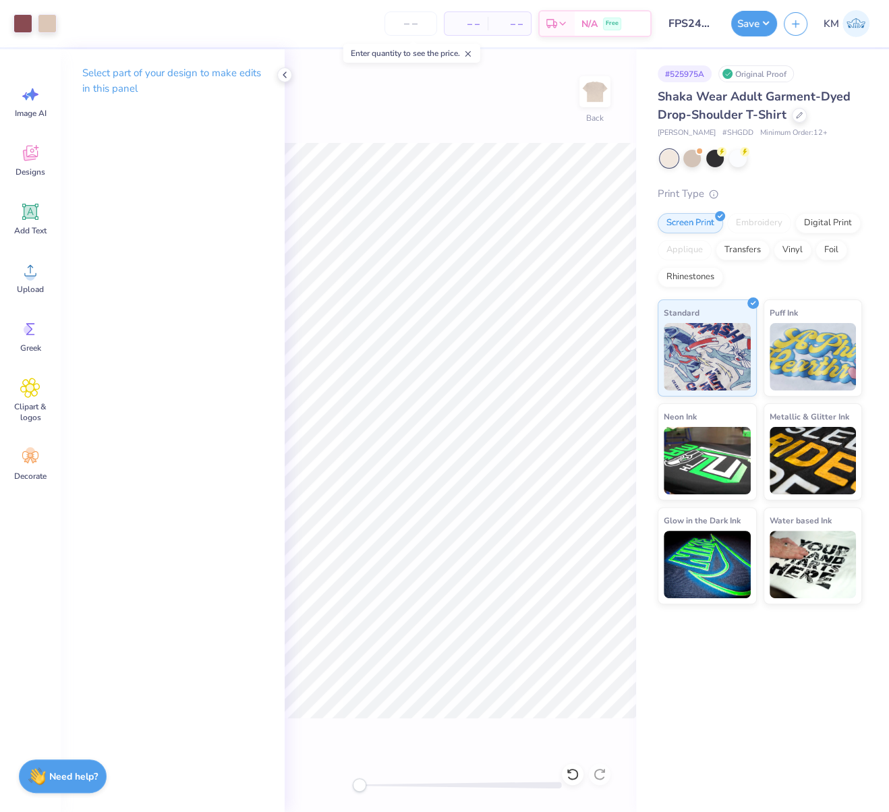
click at [772, 16] on div "Design Saved" at bounding box center [758, 13] width 239 height 5
drag, startPoint x: 766, startPoint y: 18, endPoint x: 764, endPoint y: 31, distance: 13.1
click at [766, 18] on button "Save" at bounding box center [754, 22] width 46 height 26
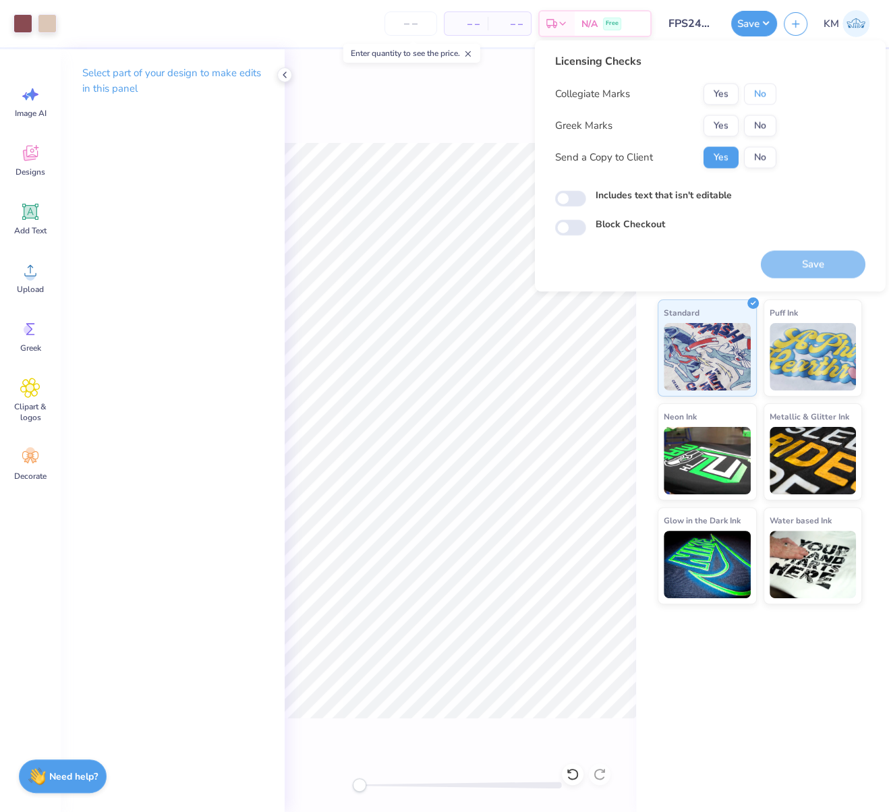
drag, startPoint x: 758, startPoint y: 90, endPoint x: 719, endPoint y: 112, distance: 45.0
click at [756, 91] on button "No" at bounding box center [760, 94] width 32 height 22
click at [713, 119] on button "Yes" at bounding box center [721, 126] width 35 height 22
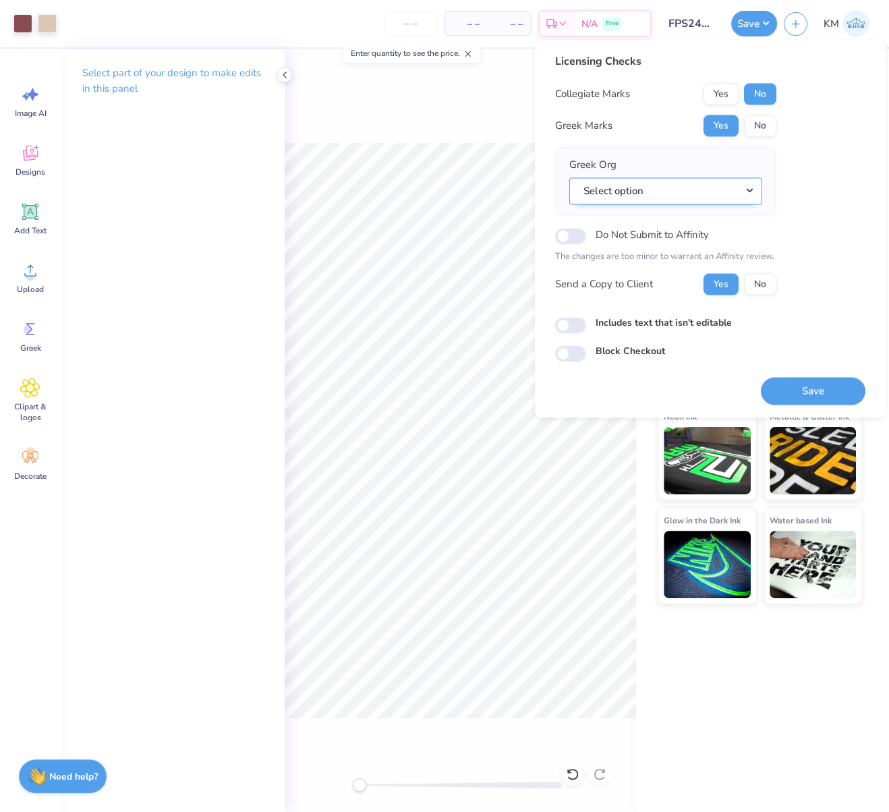
click at [754, 186] on button "Select option" at bounding box center [665, 191] width 193 height 28
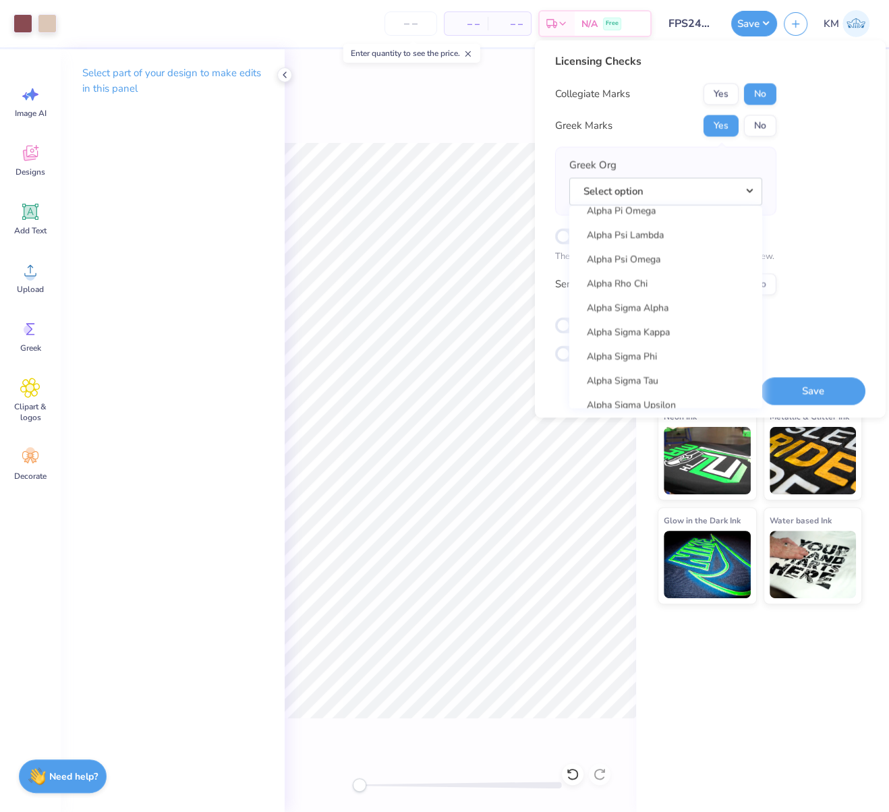
scroll to position [1076, 0]
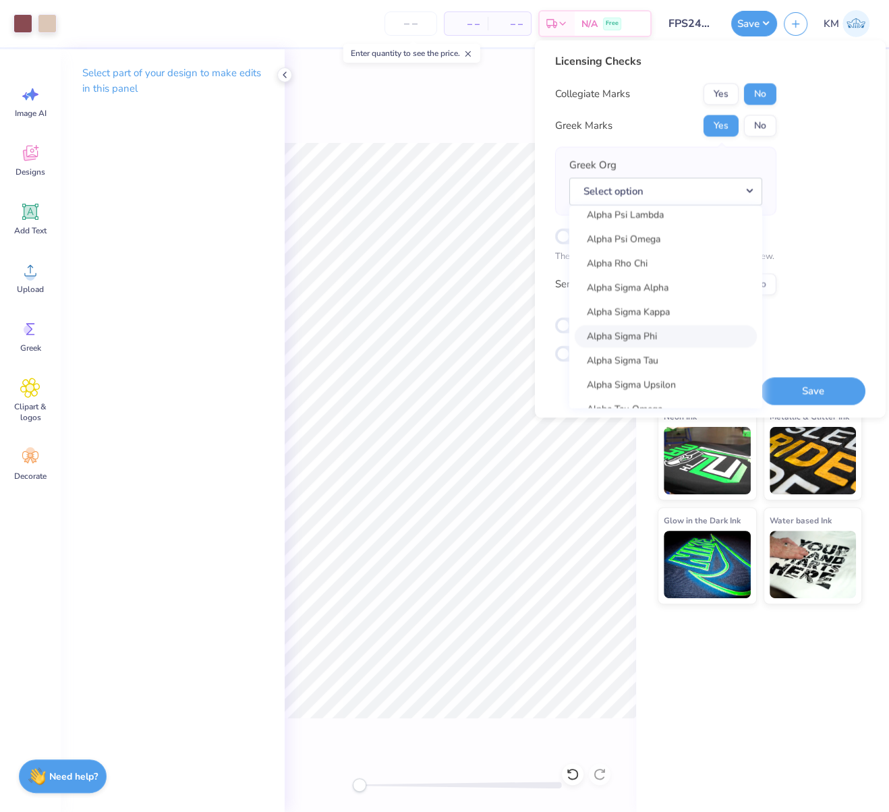
click at [658, 333] on link "Alpha Sigma Phi" at bounding box center [666, 336] width 182 height 22
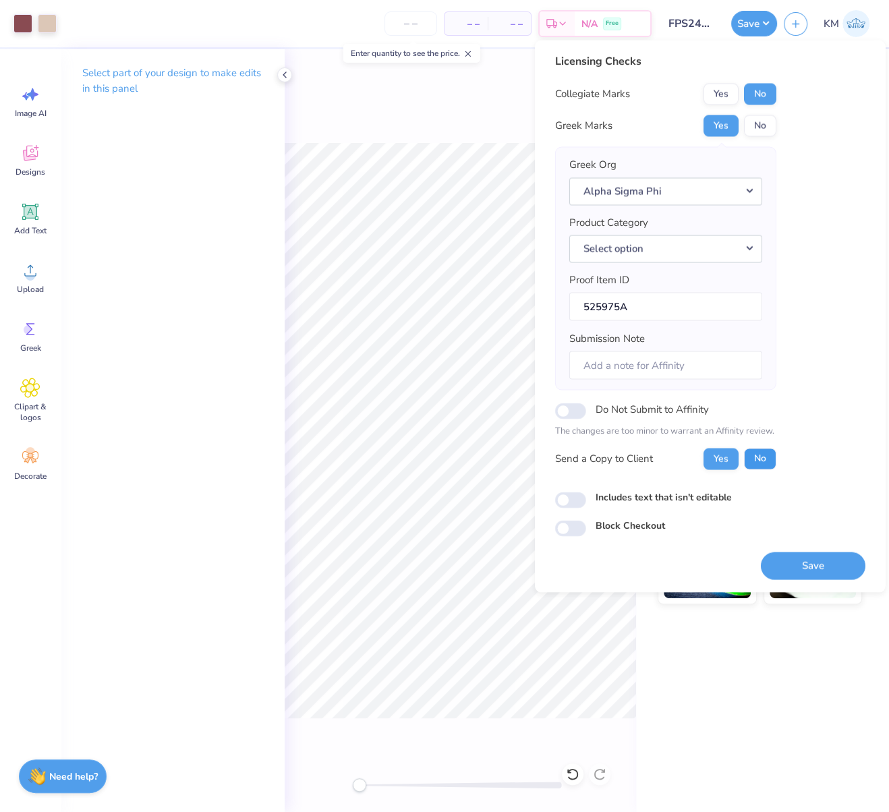
click at [754, 453] on button "No" at bounding box center [760, 459] width 32 height 22
drag, startPoint x: 807, startPoint y: 563, endPoint x: 752, endPoint y: 476, distance: 103.1
click at [807, 563] on button "Save" at bounding box center [813, 566] width 105 height 28
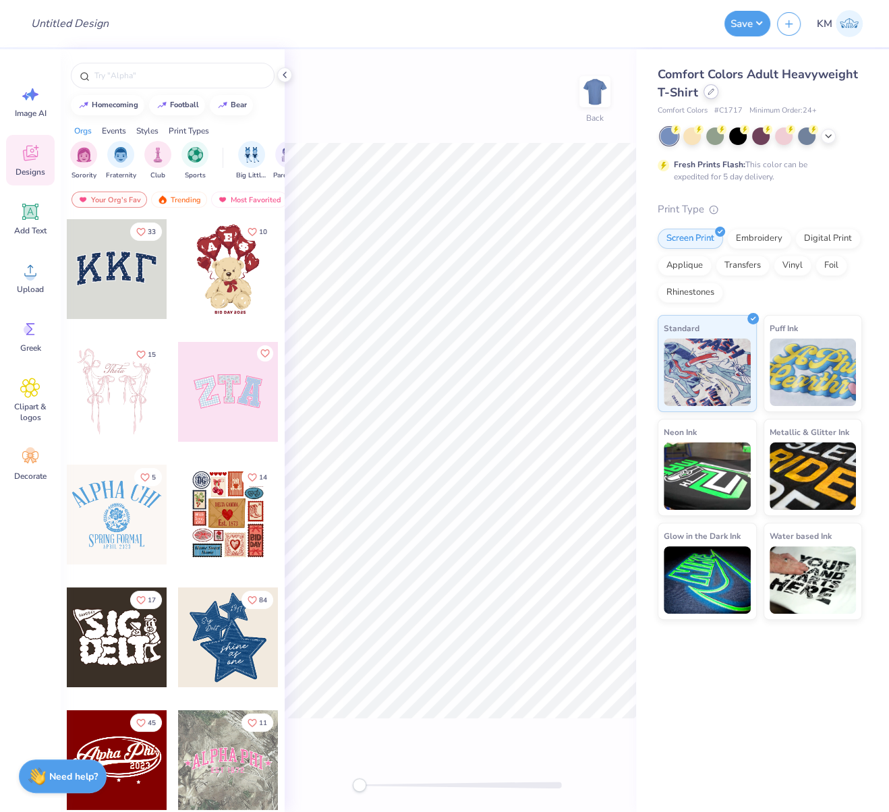
click at [710, 93] on icon at bounding box center [711, 91] width 7 height 7
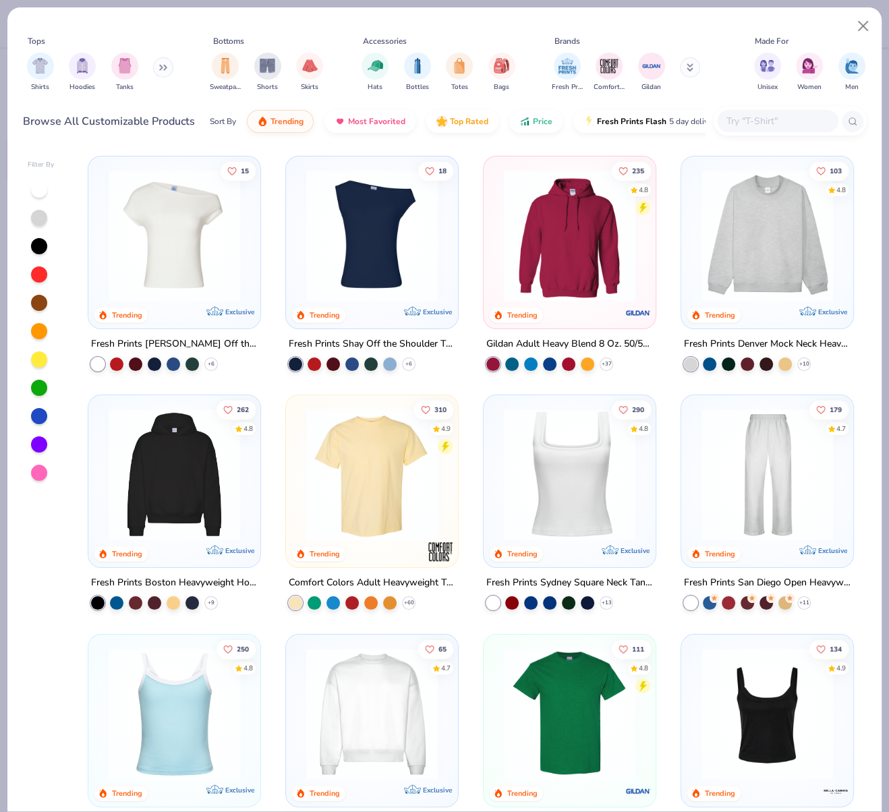
click at [134, 482] on img at bounding box center [174, 475] width 145 height 132
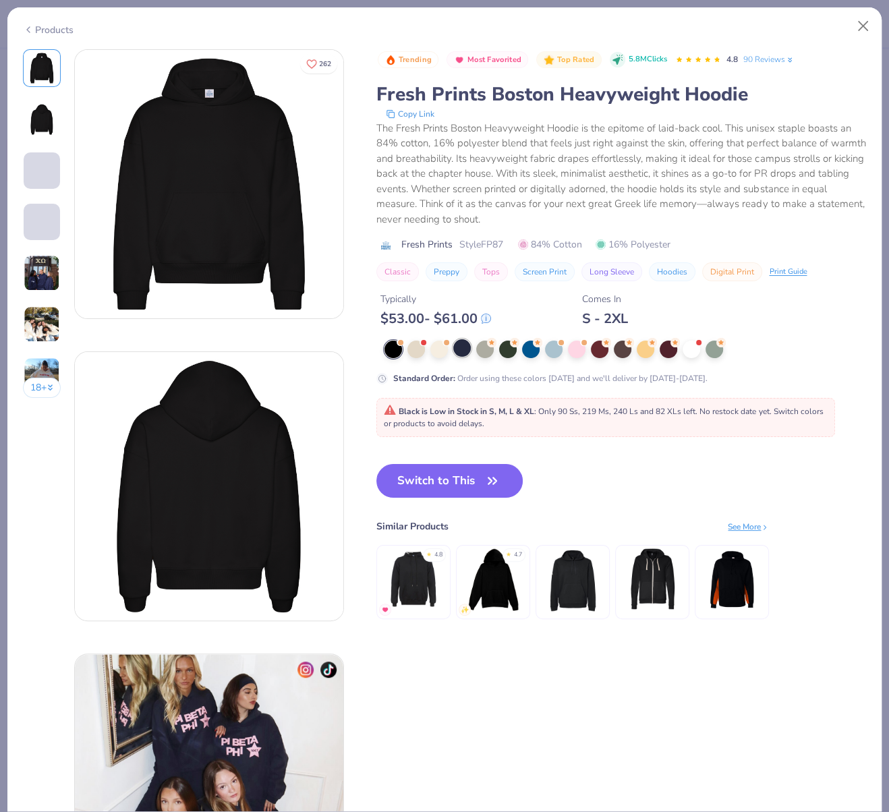
click at [463, 349] on div at bounding box center [462, 348] width 18 height 18
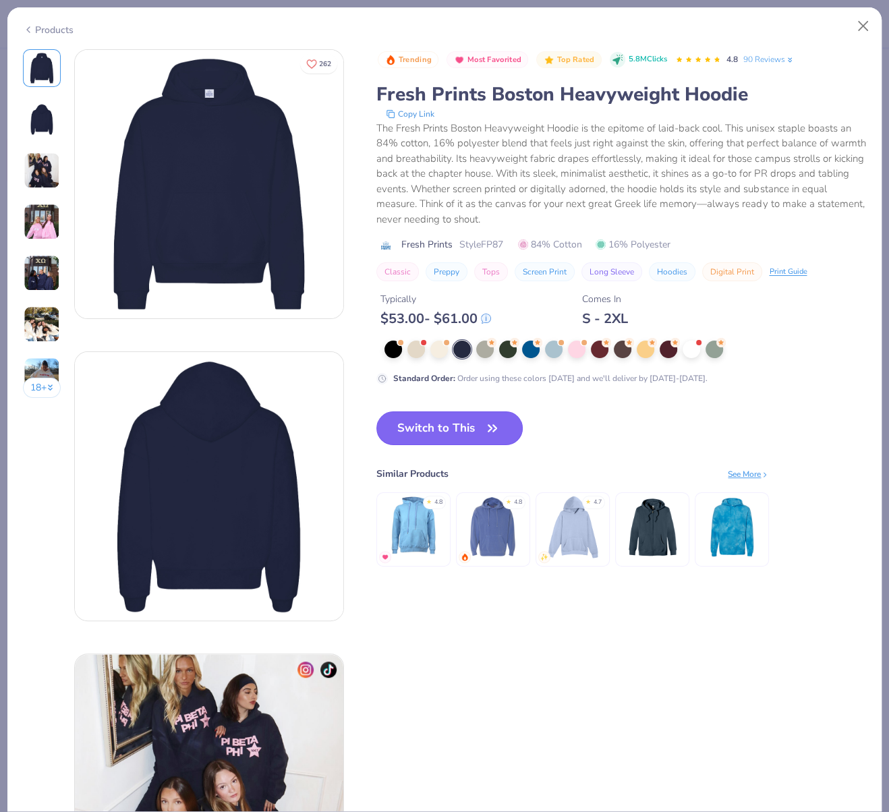
drag, startPoint x: 436, startPoint y: 420, endPoint x: 289, endPoint y: 63, distance: 385.7
click at [436, 420] on button "Switch to This" at bounding box center [449, 428] width 146 height 34
